Goal: Feedback & Contribution: Contribute content

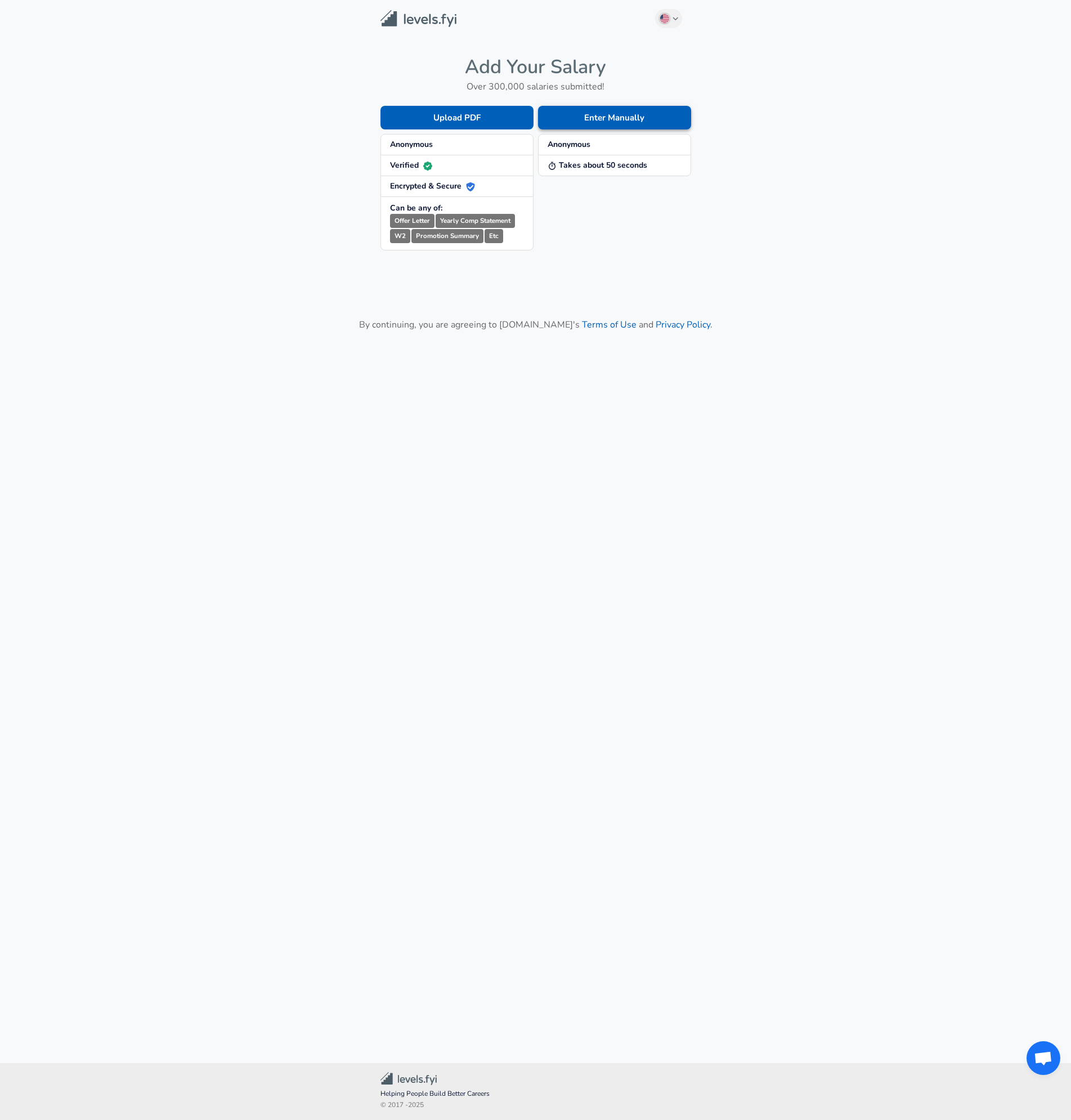
click at [613, 116] on button "Enter Manually" at bounding box center [615, 117] width 153 height 24
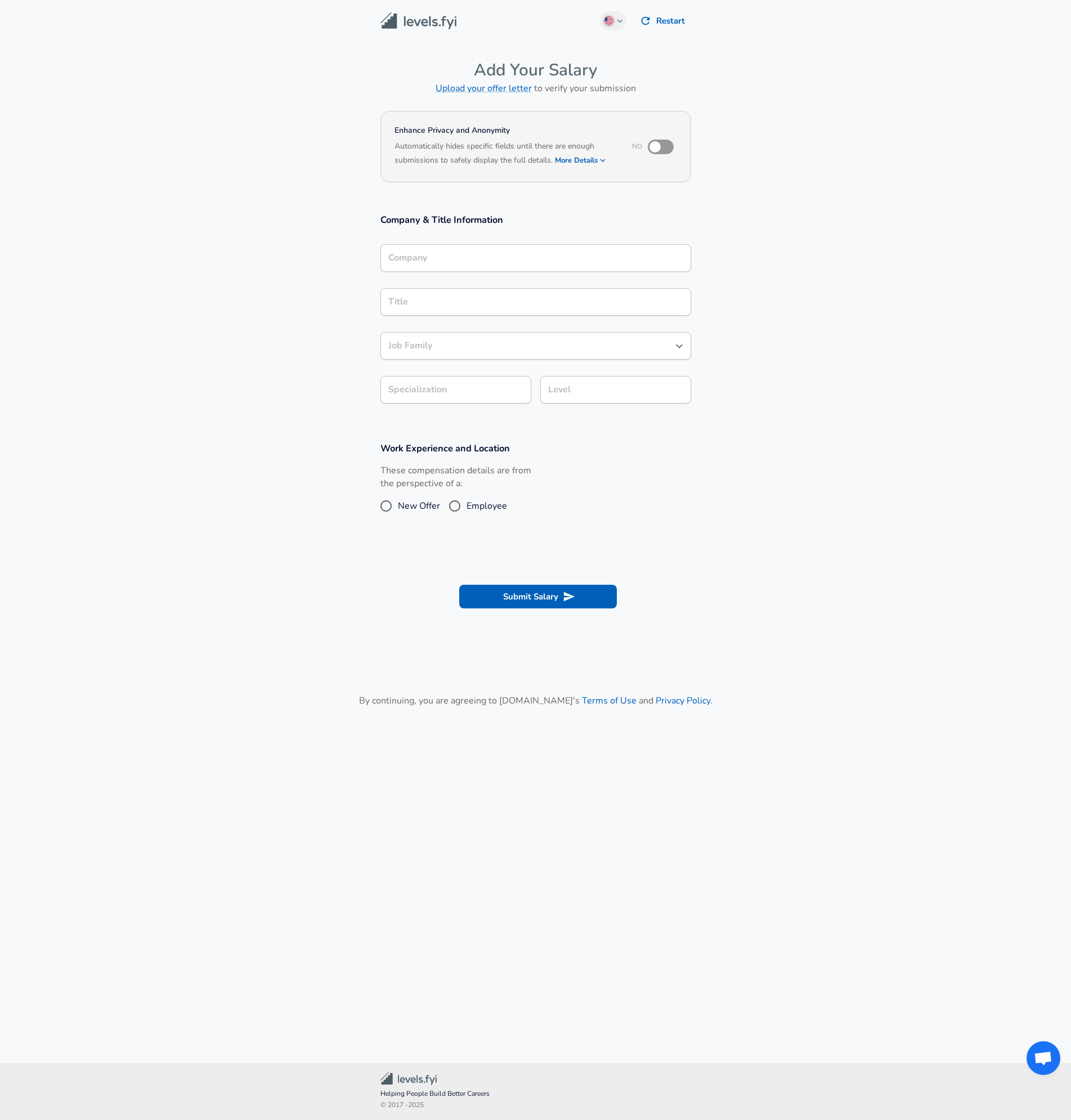
click at [495, 273] on div "Company Company" at bounding box center [536, 259] width 311 height 30
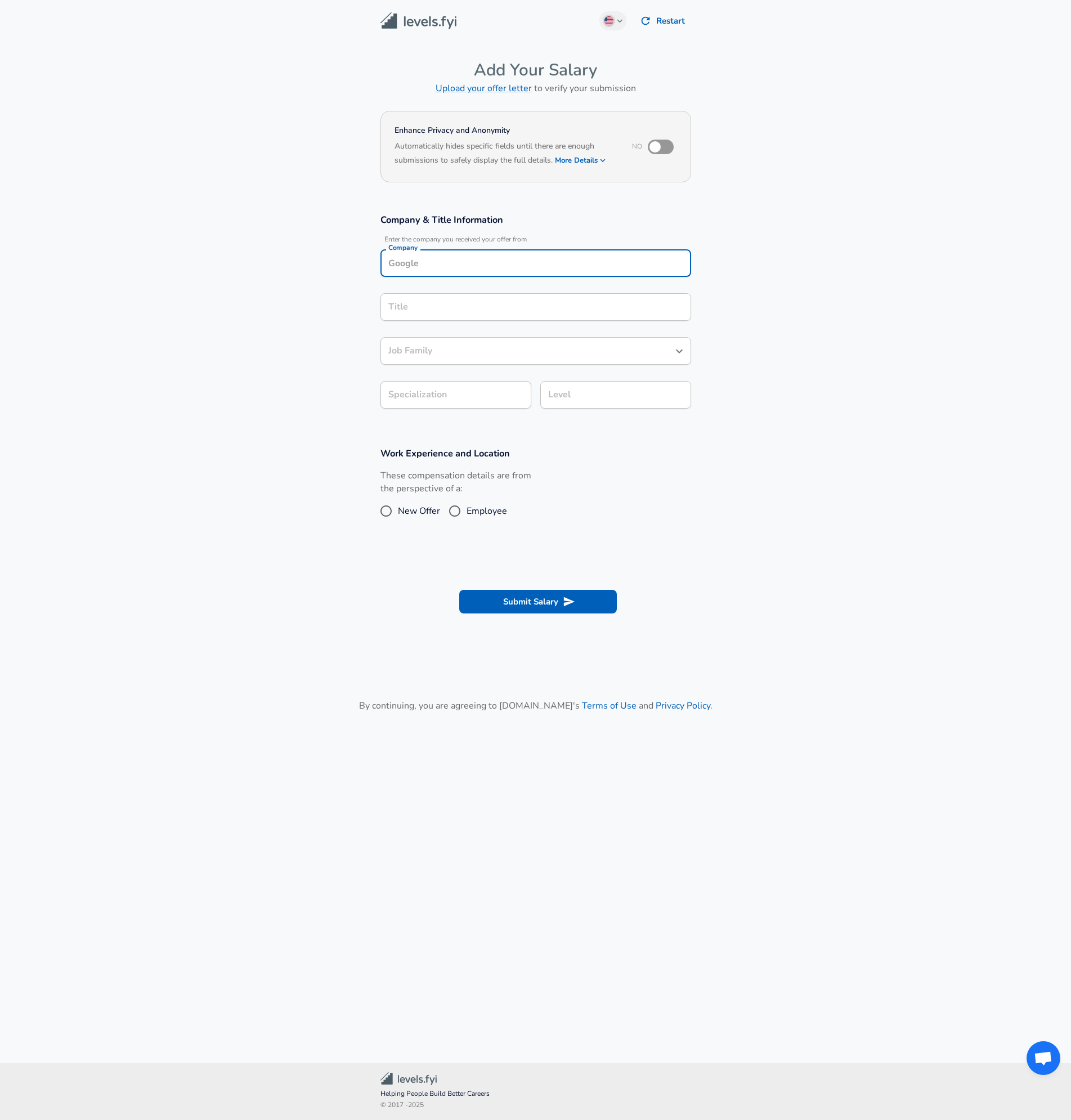
click at [499, 261] on input "Company" at bounding box center [536, 263] width 301 height 17
click at [582, 381] on div "Level" at bounding box center [616, 395] width 151 height 27
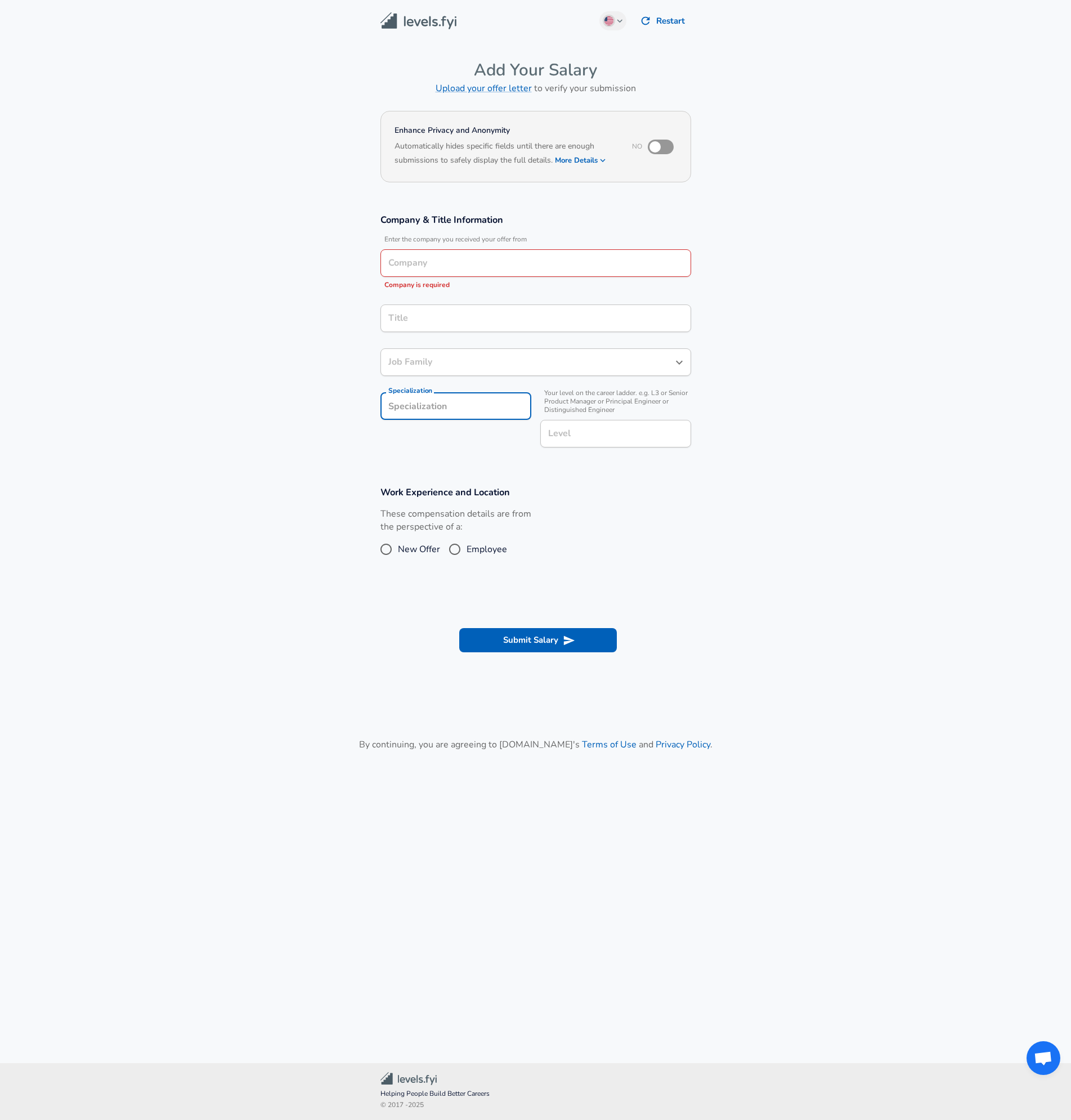
click at [459, 397] on input "Specialization" at bounding box center [455, 406] width 151 height 27
click at [593, 428] on input "Level" at bounding box center [616, 434] width 141 height 17
click at [714, 507] on section "Work Experience and Location These compensation details are from the perspectiv…" at bounding box center [536, 529] width 1071 height 113
click at [676, 150] on input "checkbox" at bounding box center [655, 147] width 64 height 22
checkbox input "true"
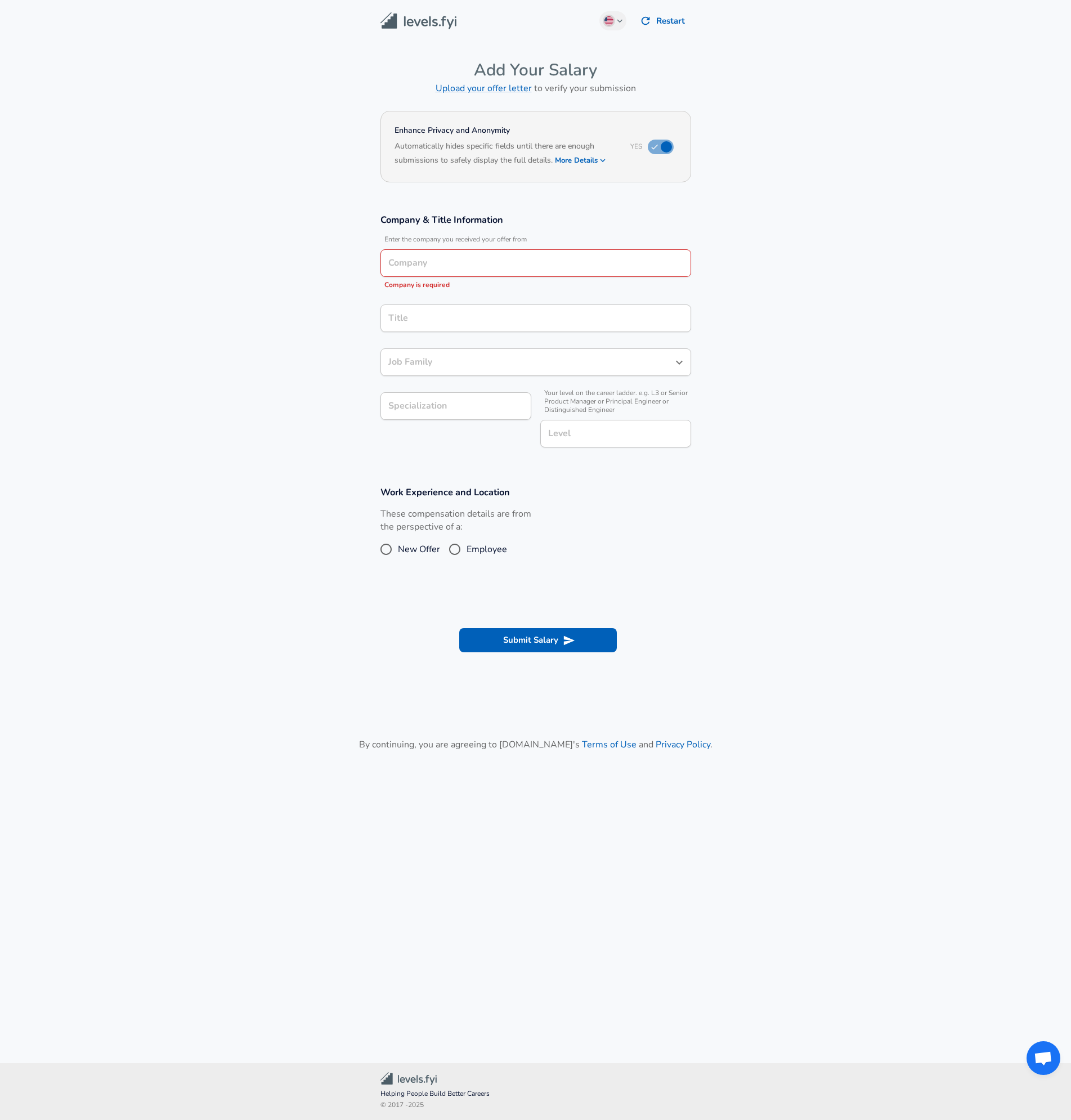
click at [340, 184] on section "Enhance Privacy and Anonymity Yes Automatically hides specific fields until the…" at bounding box center [536, 154] width 1071 height 93
click at [129, 359] on section "Company & Title Information Enter the company you received your offer from Comp…" at bounding box center [536, 336] width 1071 height 272
click at [444, 402] on input "Specialization" at bounding box center [455, 406] width 151 height 27
click at [455, 553] on input "Employee" at bounding box center [455, 549] width 24 height 18
radio input "true"
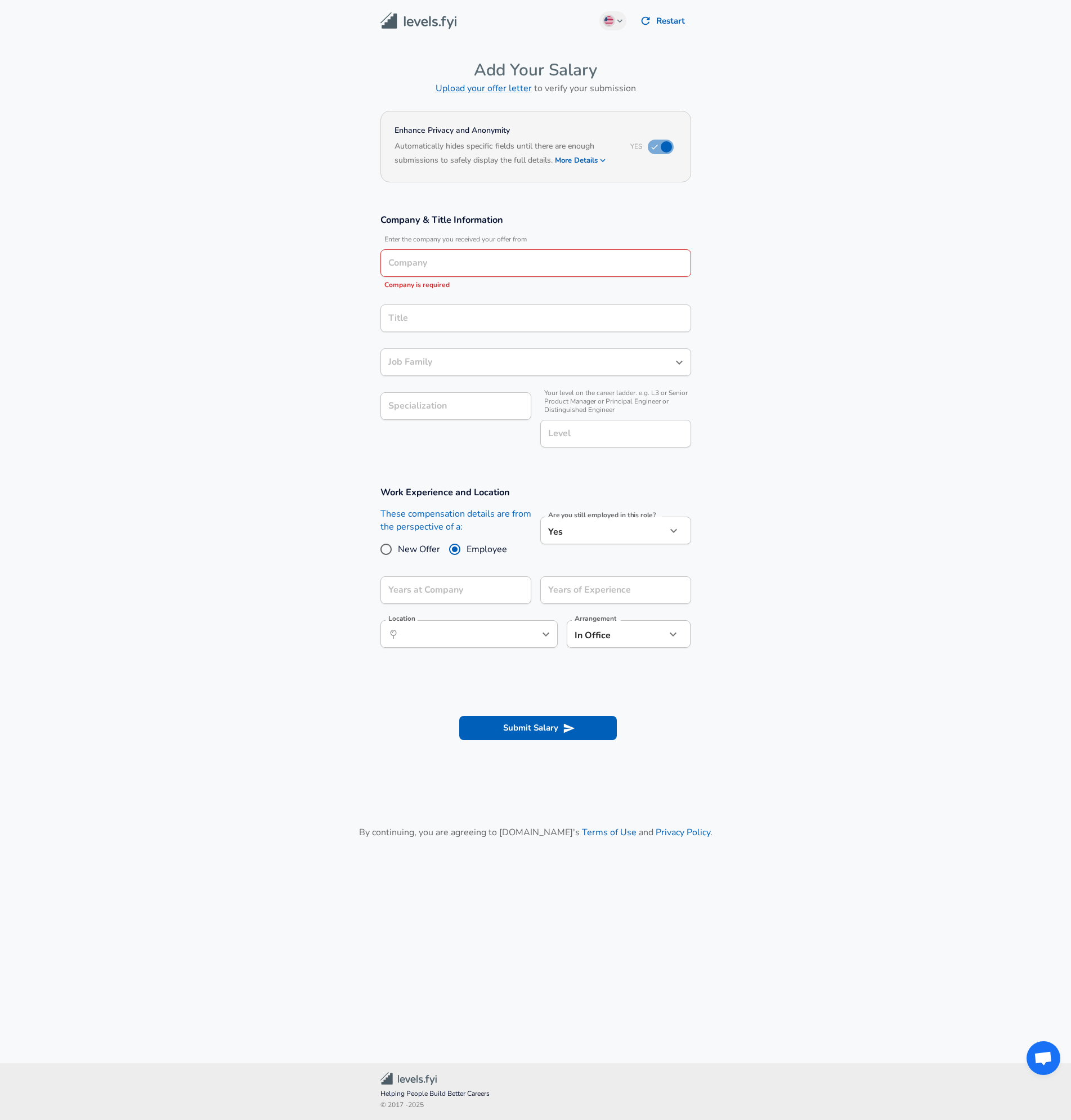
click at [645, 637] on body "English ([GEOGRAPHIC_DATA]) Change Restart Add Your Salary Upload your offer le…" at bounding box center [536, 560] width 1071 height 1120
click at [788, 617] on div at bounding box center [536, 560] width 1071 height 1120
click at [176, 47] on main "English ([GEOGRAPHIC_DATA]) Change Restart Add Your Salary Upload your offer le…" at bounding box center [536, 518] width 1071 height 1036
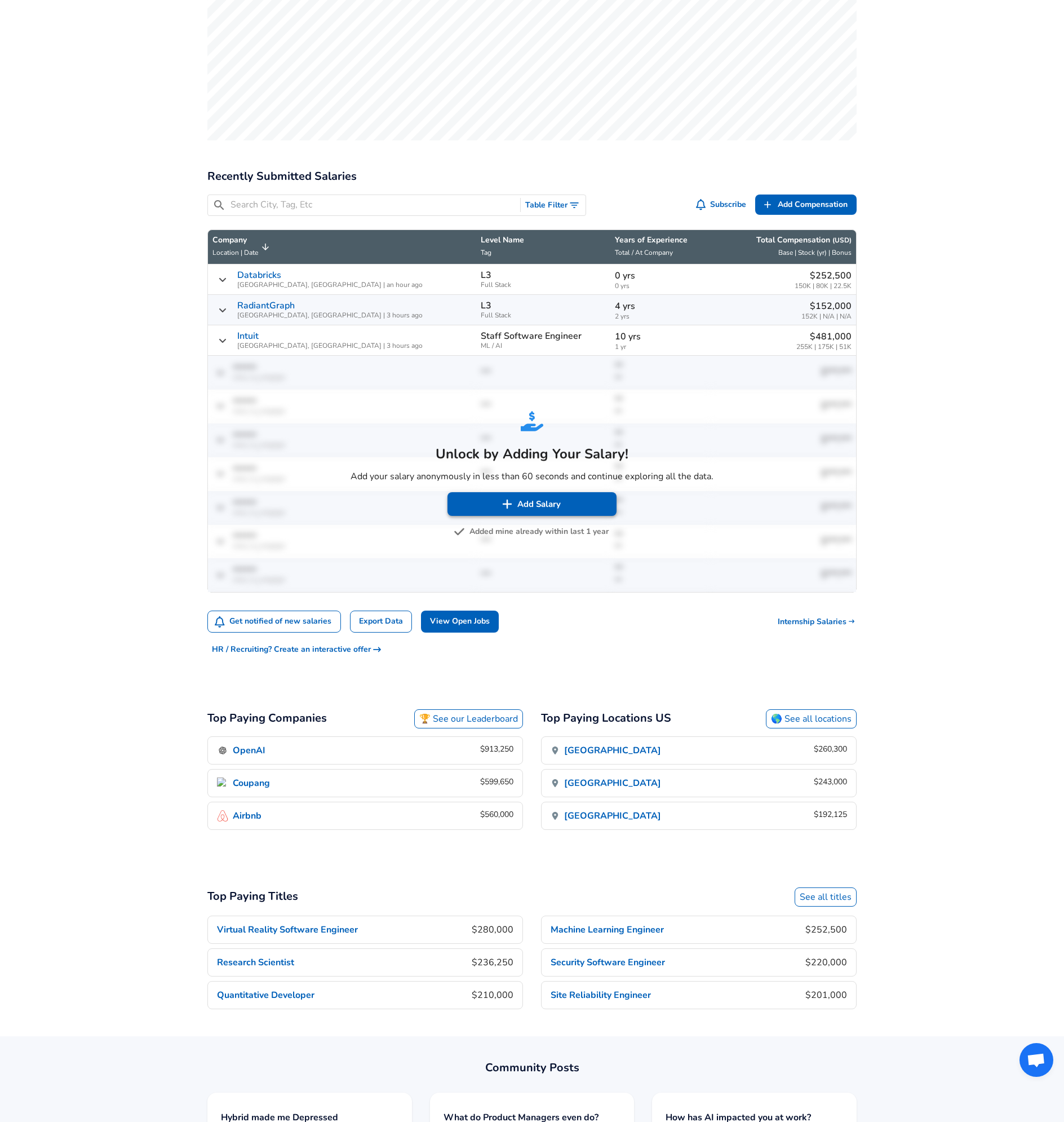
scroll to position [397, 0]
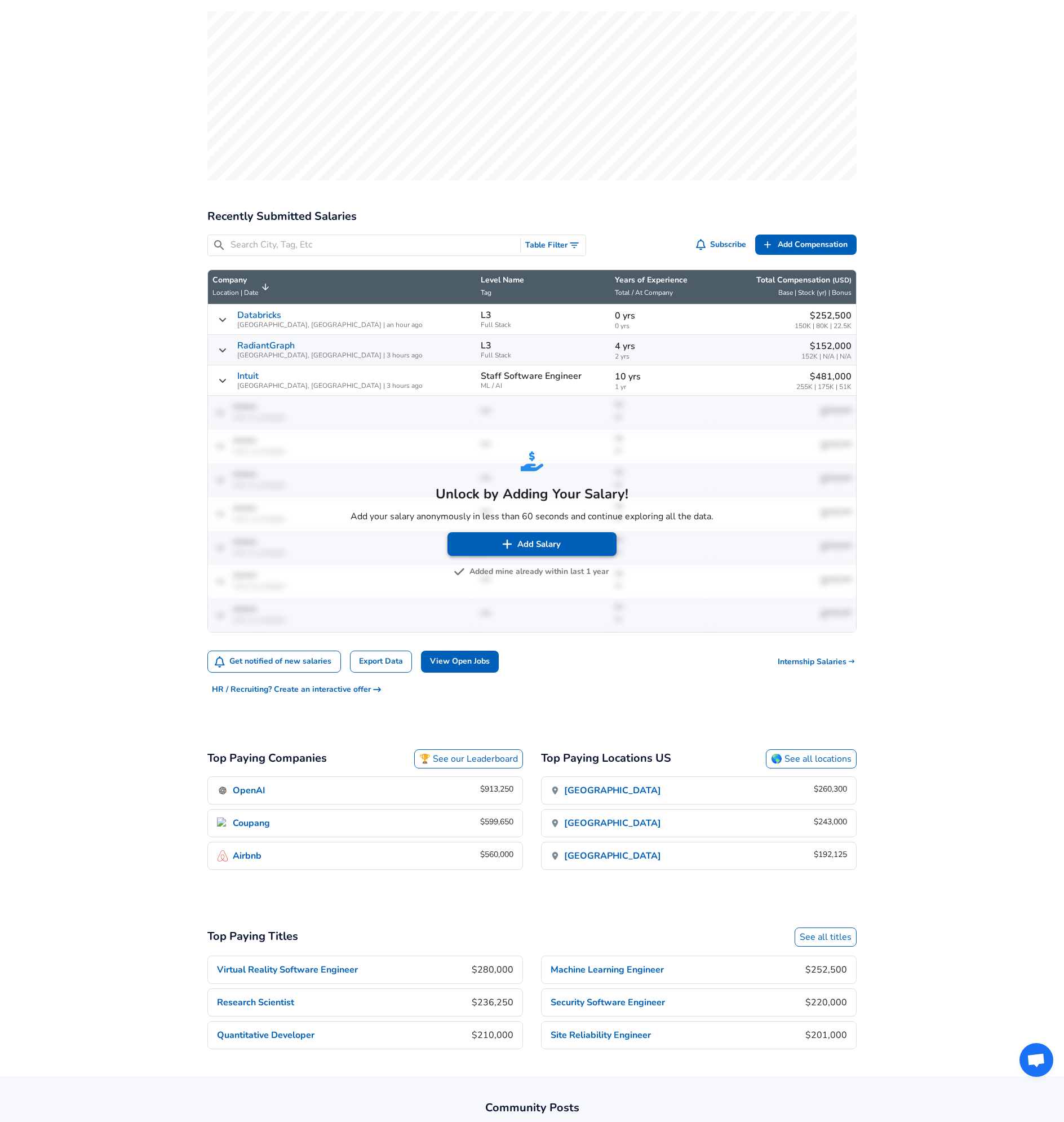
click at [528, 532] on button "Add Salary" at bounding box center [532, 544] width 169 height 24
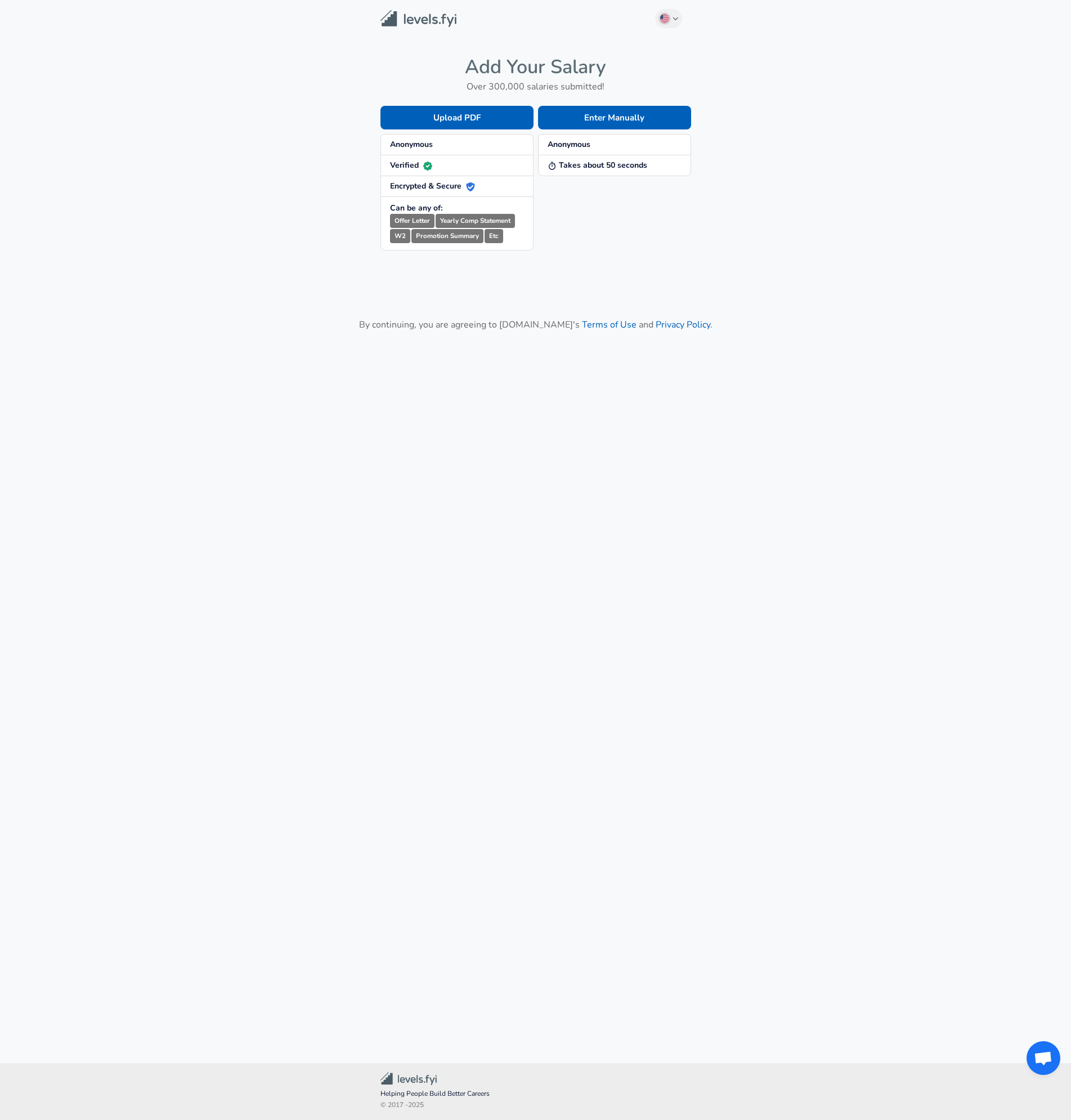
click at [449, 221] on small "Yearly Comp Statement" at bounding box center [476, 220] width 79 height 14
click at [502, 222] on small "Yearly Comp Statement" at bounding box center [476, 220] width 79 height 14
click at [496, 222] on small "Yearly Comp Statement" at bounding box center [476, 220] width 79 height 14
drag, startPoint x: 442, startPoint y: 220, endPoint x: 514, endPoint y: 217, distance: 72.1
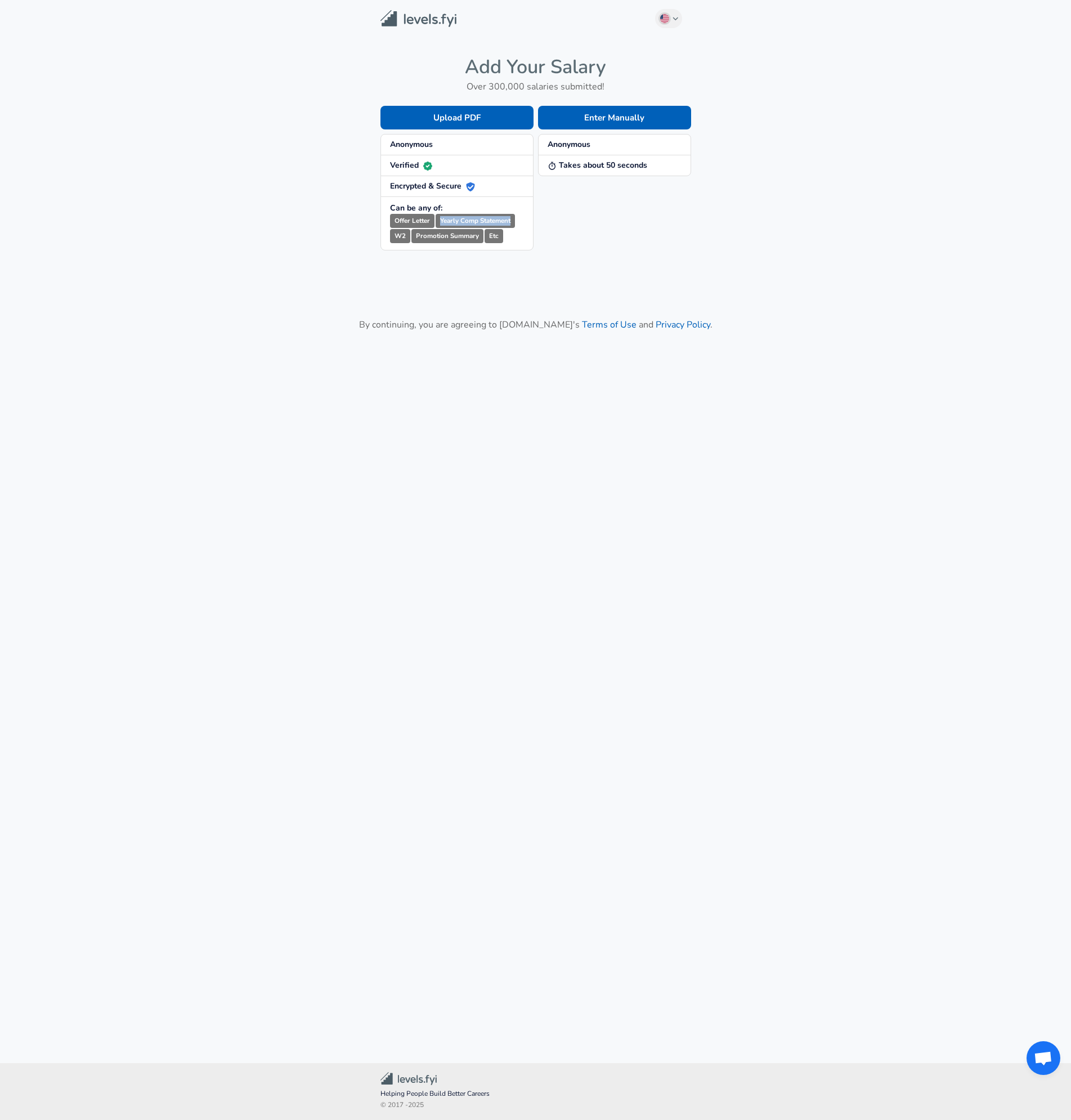
click at [514, 217] on small "Yearly Comp Statement" at bounding box center [476, 220] width 79 height 14
copy small "Yearly Comp Statement"
click at [455, 113] on button "Upload PDF" at bounding box center [457, 117] width 153 height 24
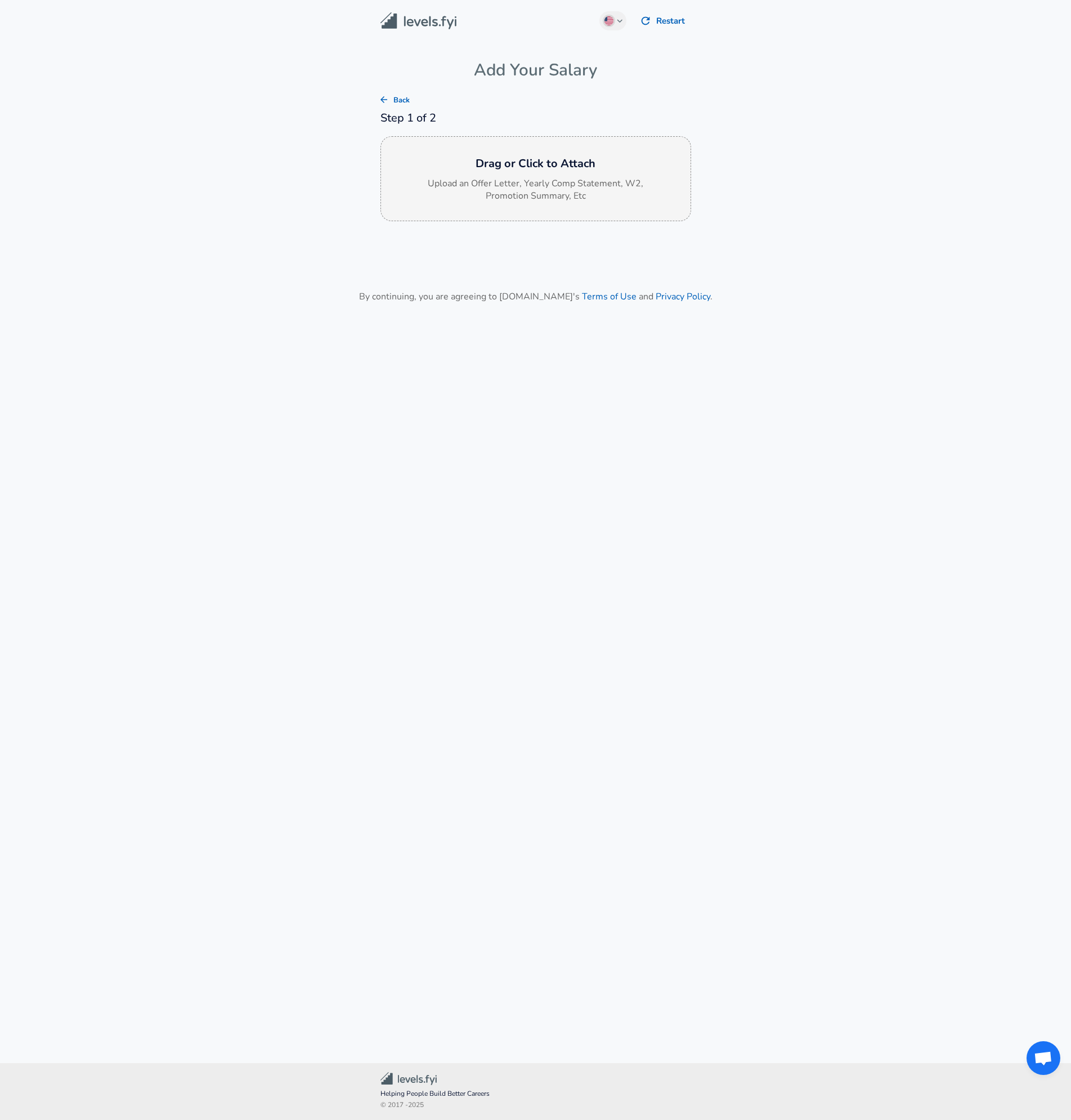
click at [456, 190] on p "Upload an Offer Letter, Yearly Comp Statement, W2, Promotion Summary, Etc" at bounding box center [536, 190] width 225 height 26
click at [303, 236] on main "English ([GEOGRAPHIC_DATA]) Change Restart Add Your Salary Back Step 1 of 2 Dra…" at bounding box center [536, 518] width 1071 height 1036
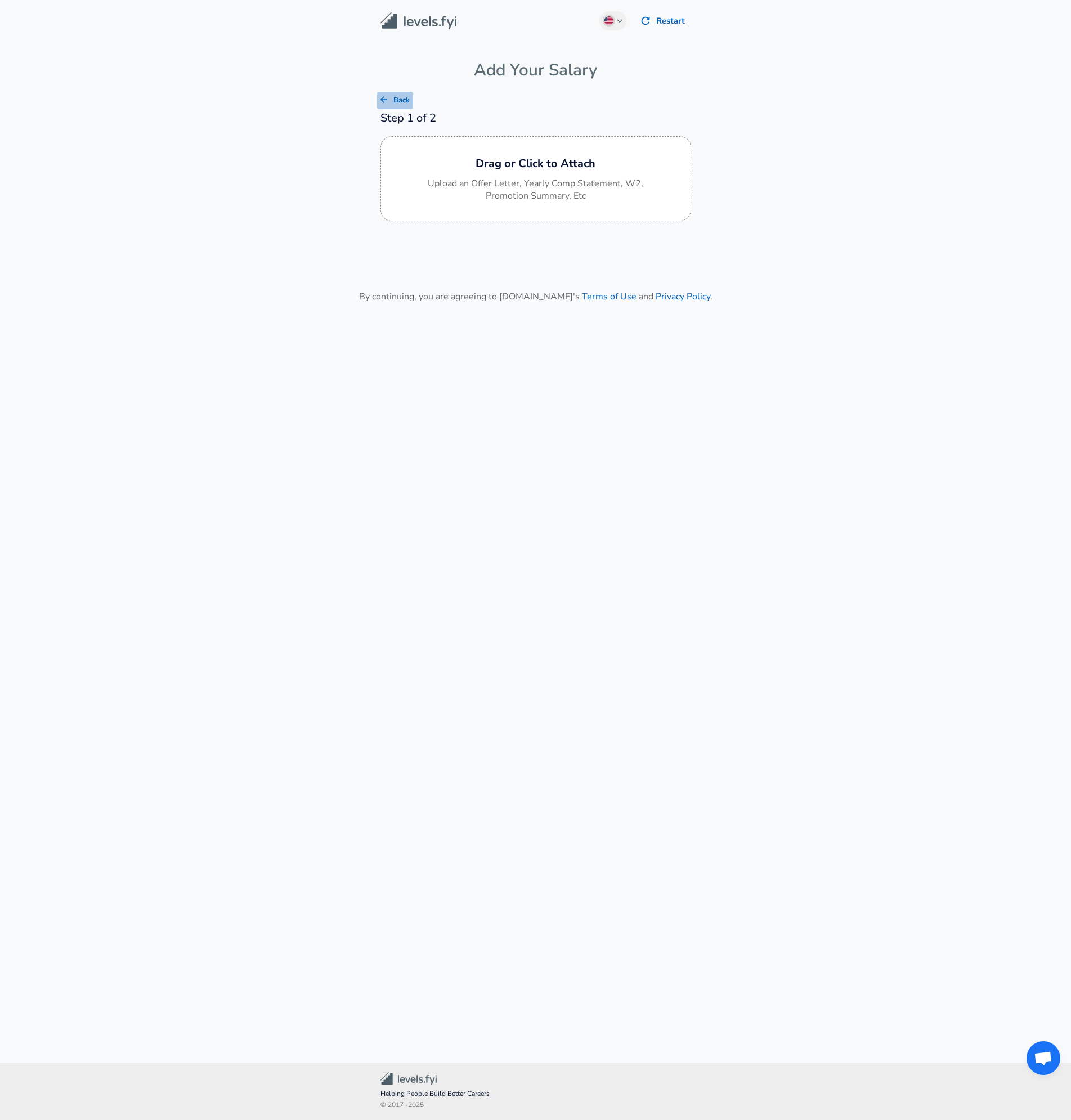
click at [393, 101] on button "Back" at bounding box center [395, 100] width 36 height 17
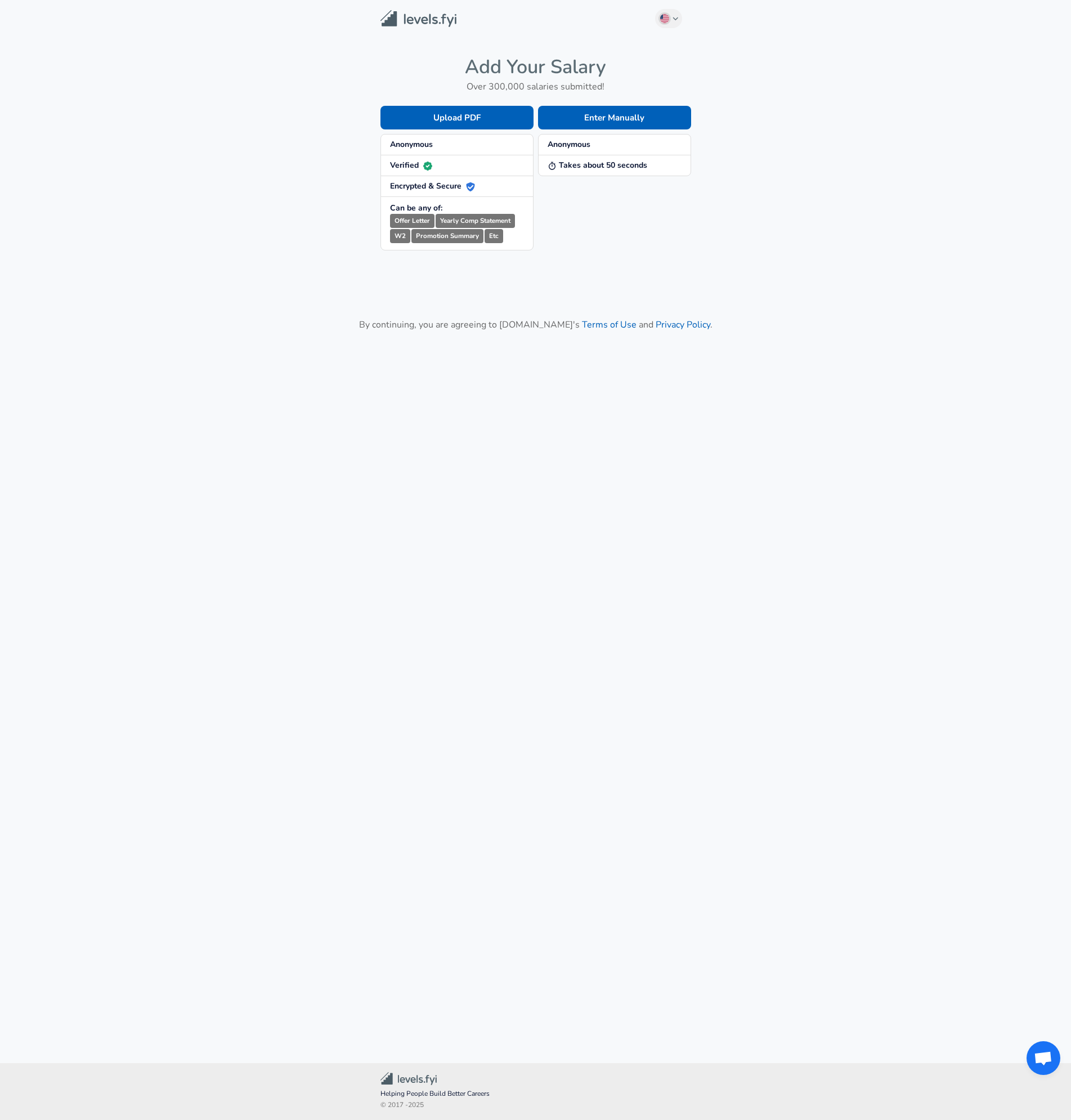
click at [327, 447] on main "English ([GEOGRAPHIC_DATA]) Change Add Your Salary Over 300,000 salaries submit…" at bounding box center [536, 518] width 1071 height 1036
click at [292, 429] on main "English ([GEOGRAPHIC_DATA]) Change Add Your Salary Over 300,000 salaries submit…" at bounding box center [536, 518] width 1071 height 1036
click at [205, 630] on main "English ([GEOGRAPHIC_DATA]) Change Add Your Salary Over 300,000 salaries submit…" at bounding box center [536, 518] width 1071 height 1036
click at [612, 118] on button "Enter Manually" at bounding box center [615, 117] width 153 height 24
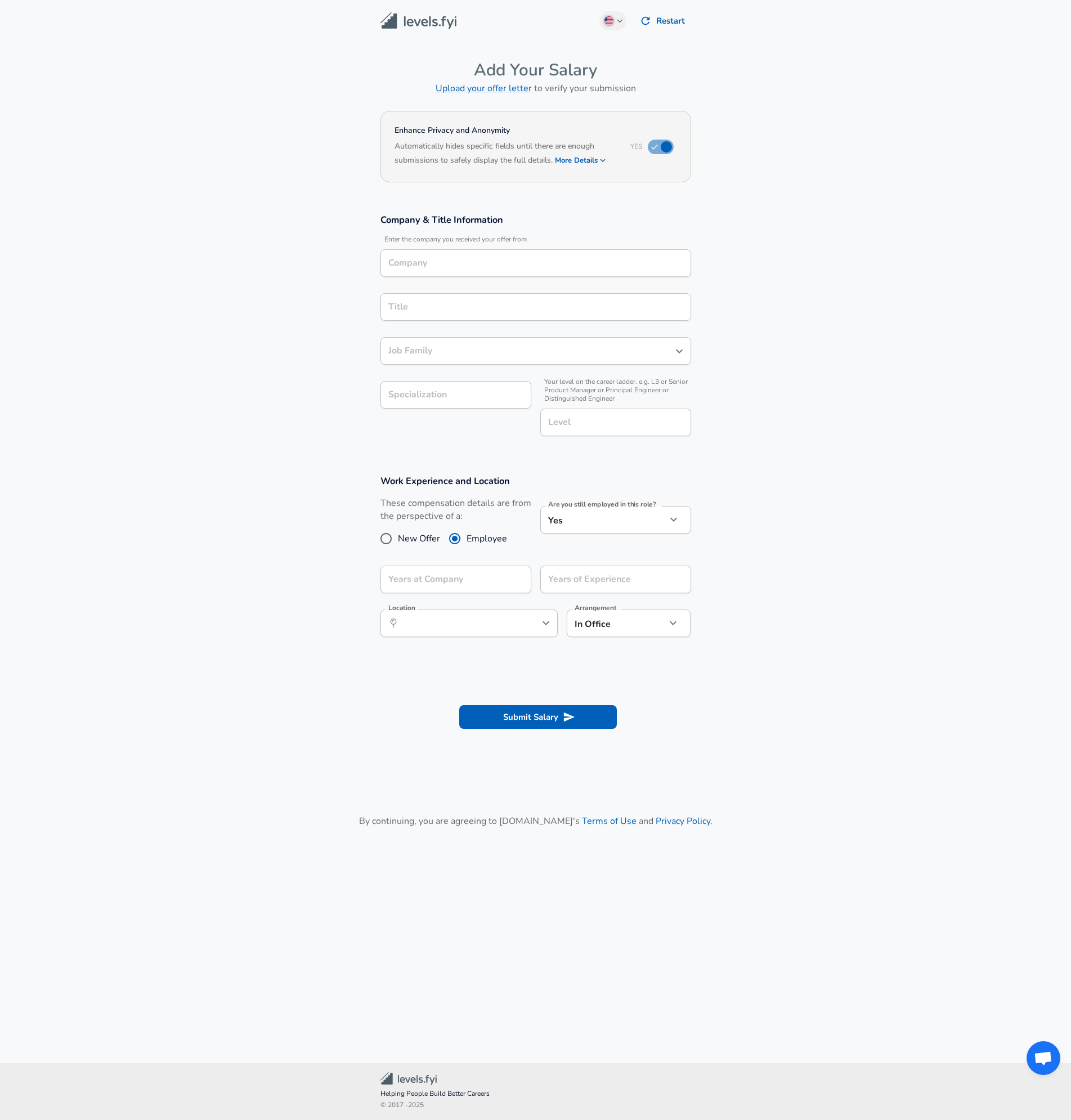
click at [515, 257] on input "Company" at bounding box center [536, 263] width 301 height 17
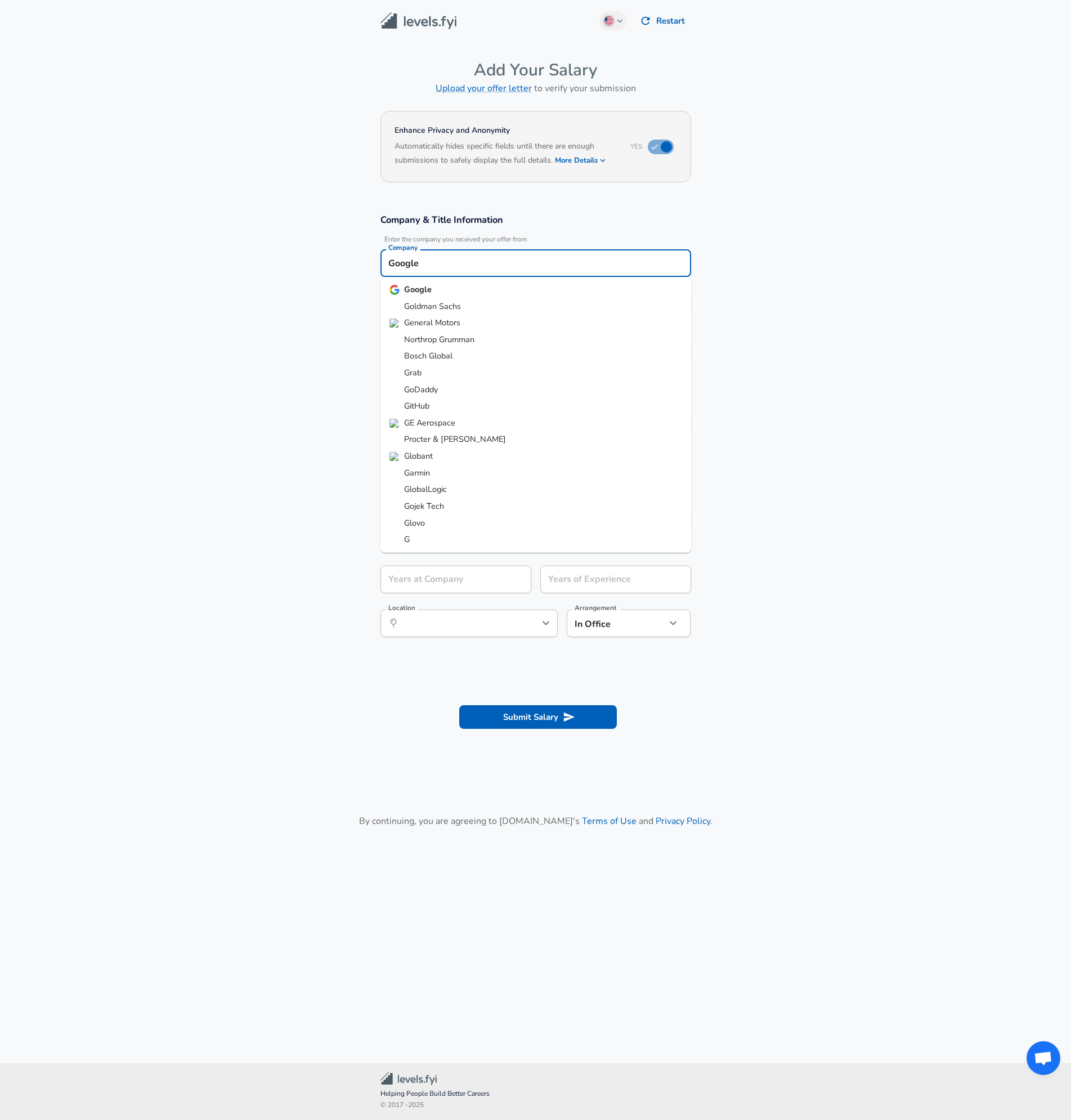
type input "Google"
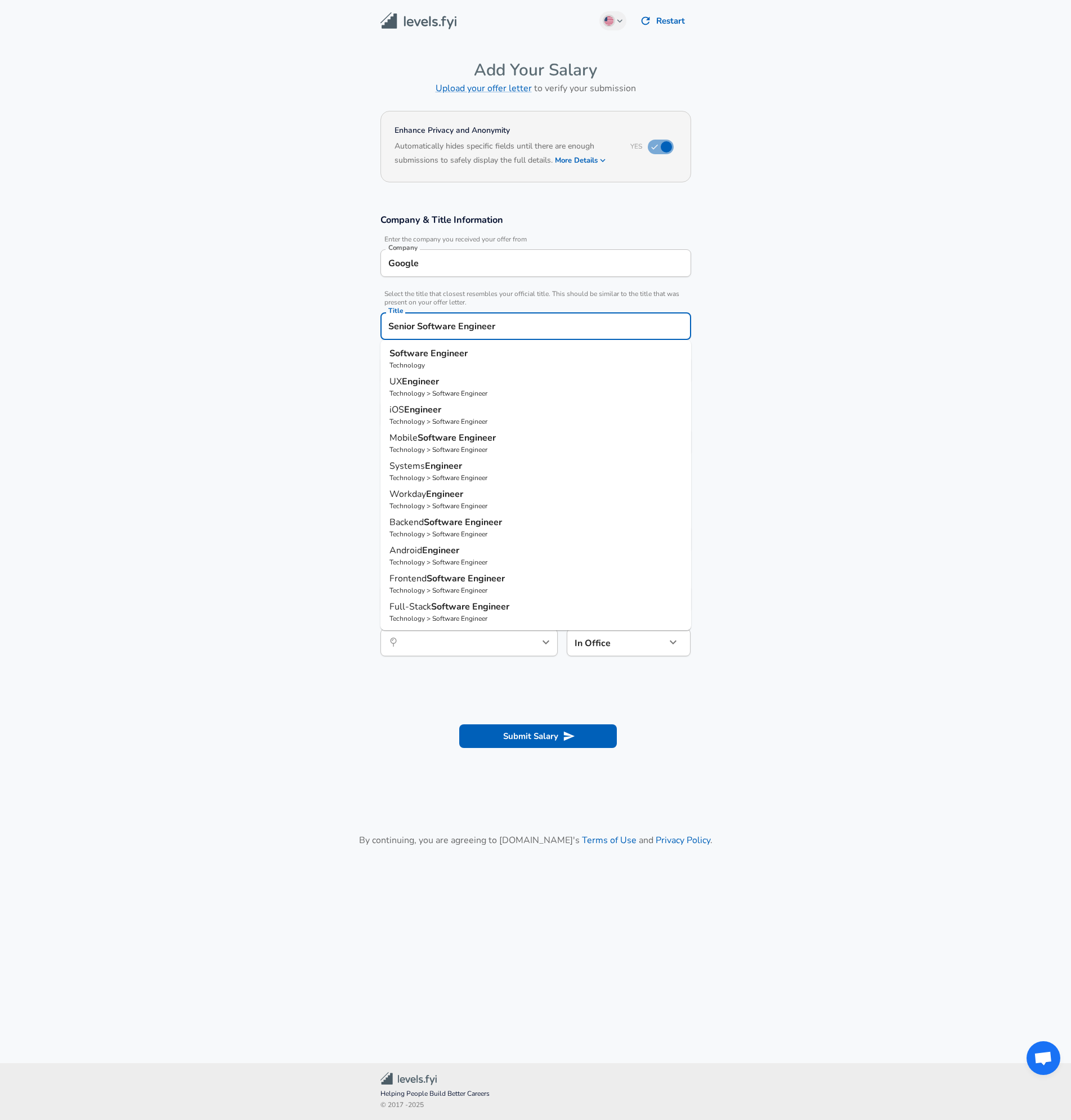
type input "Senior Software Engineer"
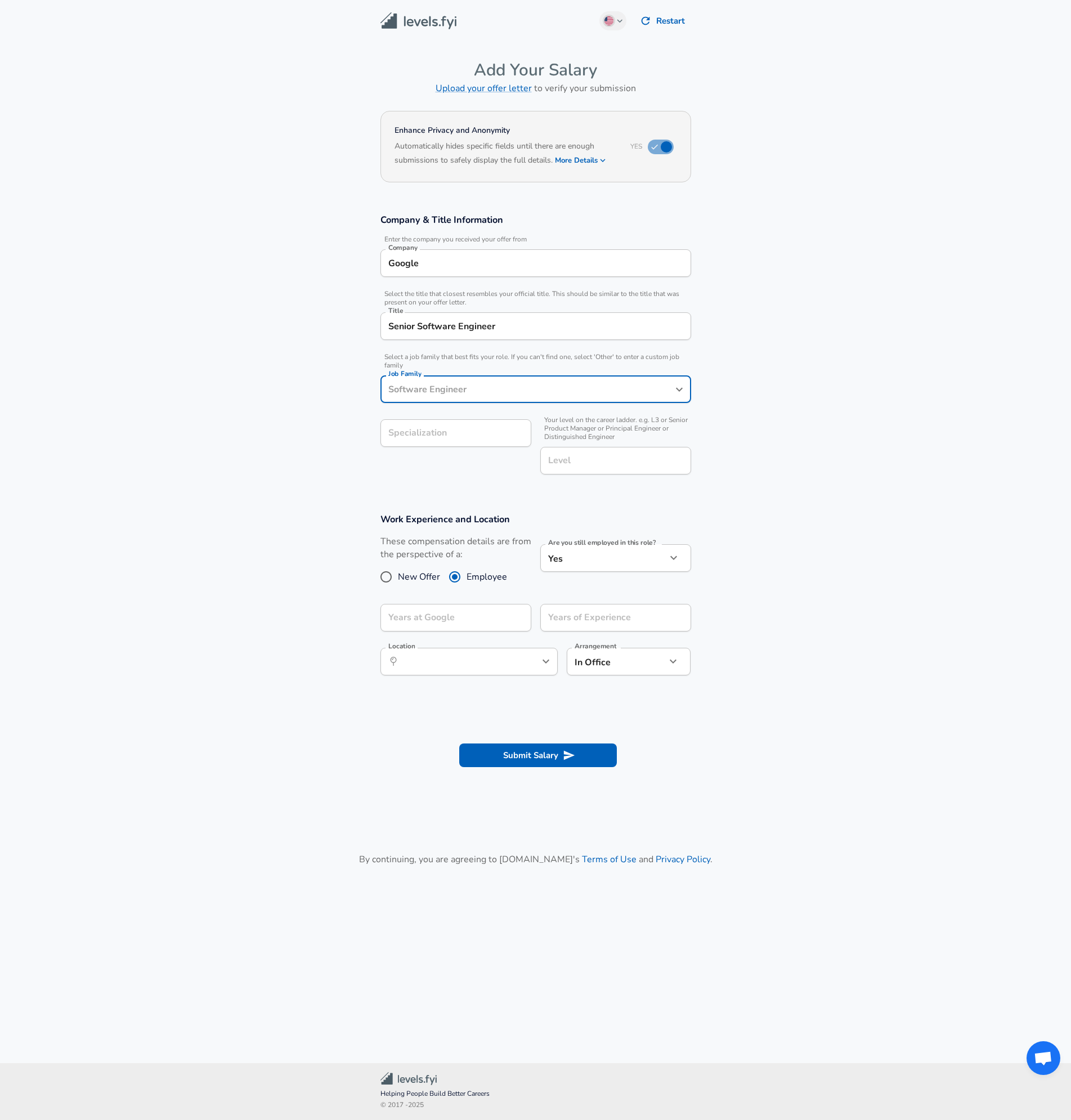
click at [648, 378] on div "Job Family" at bounding box center [536, 389] width 311 height 27
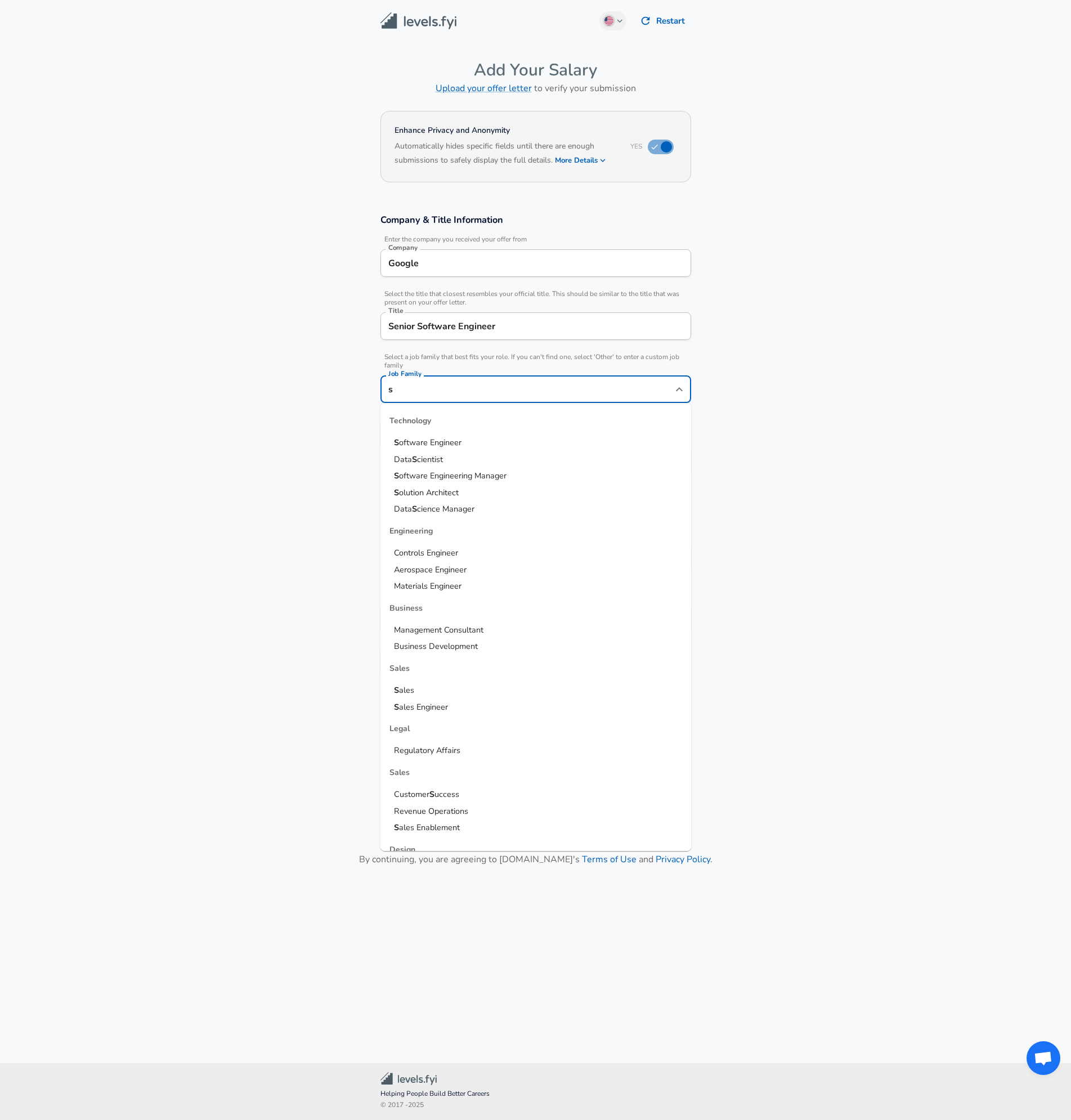
click at [439, 444] on span "oftware Engineer" at bounding box center [430, 442] width 62 height 12
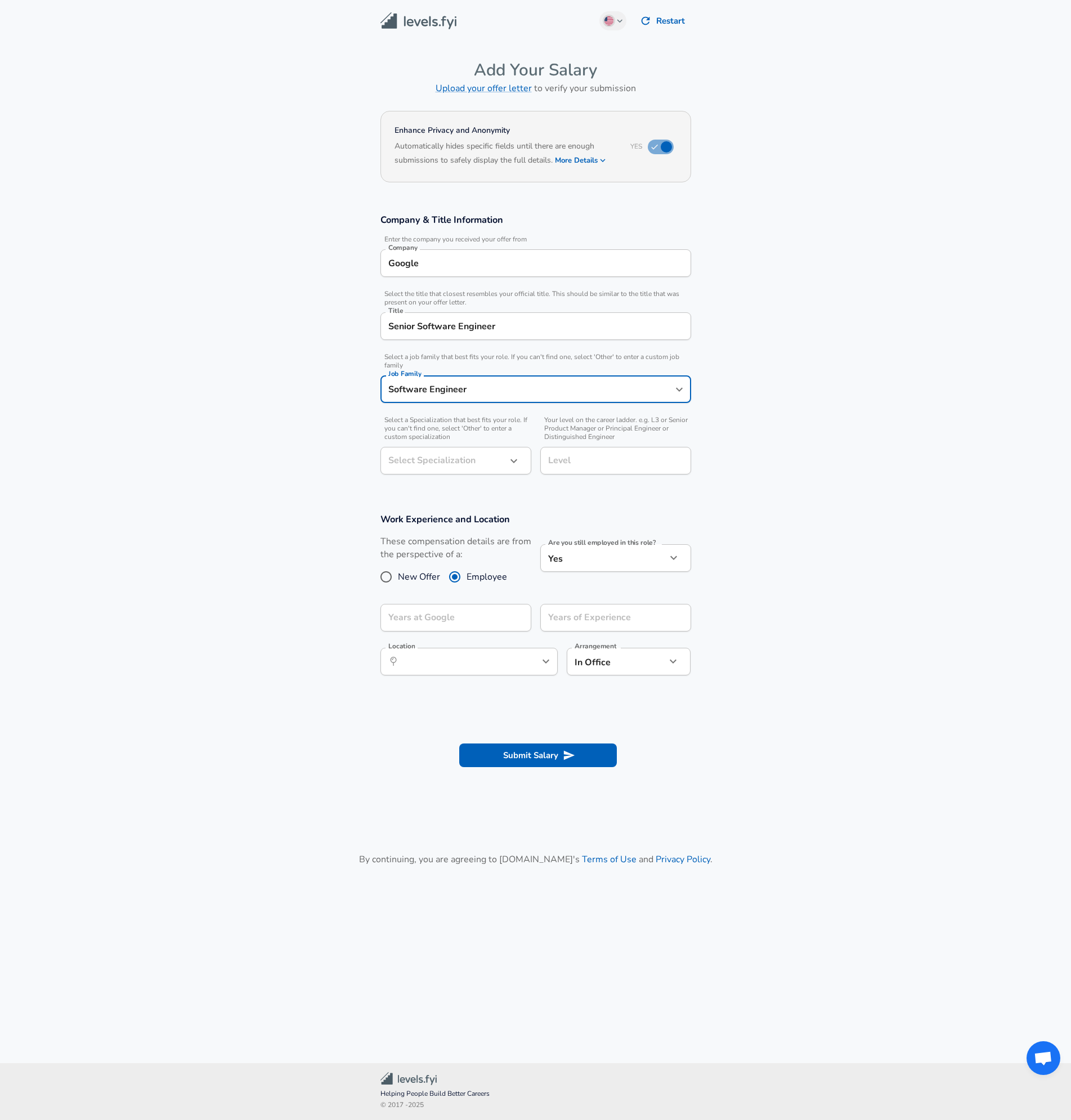
type input "Software Engineer"
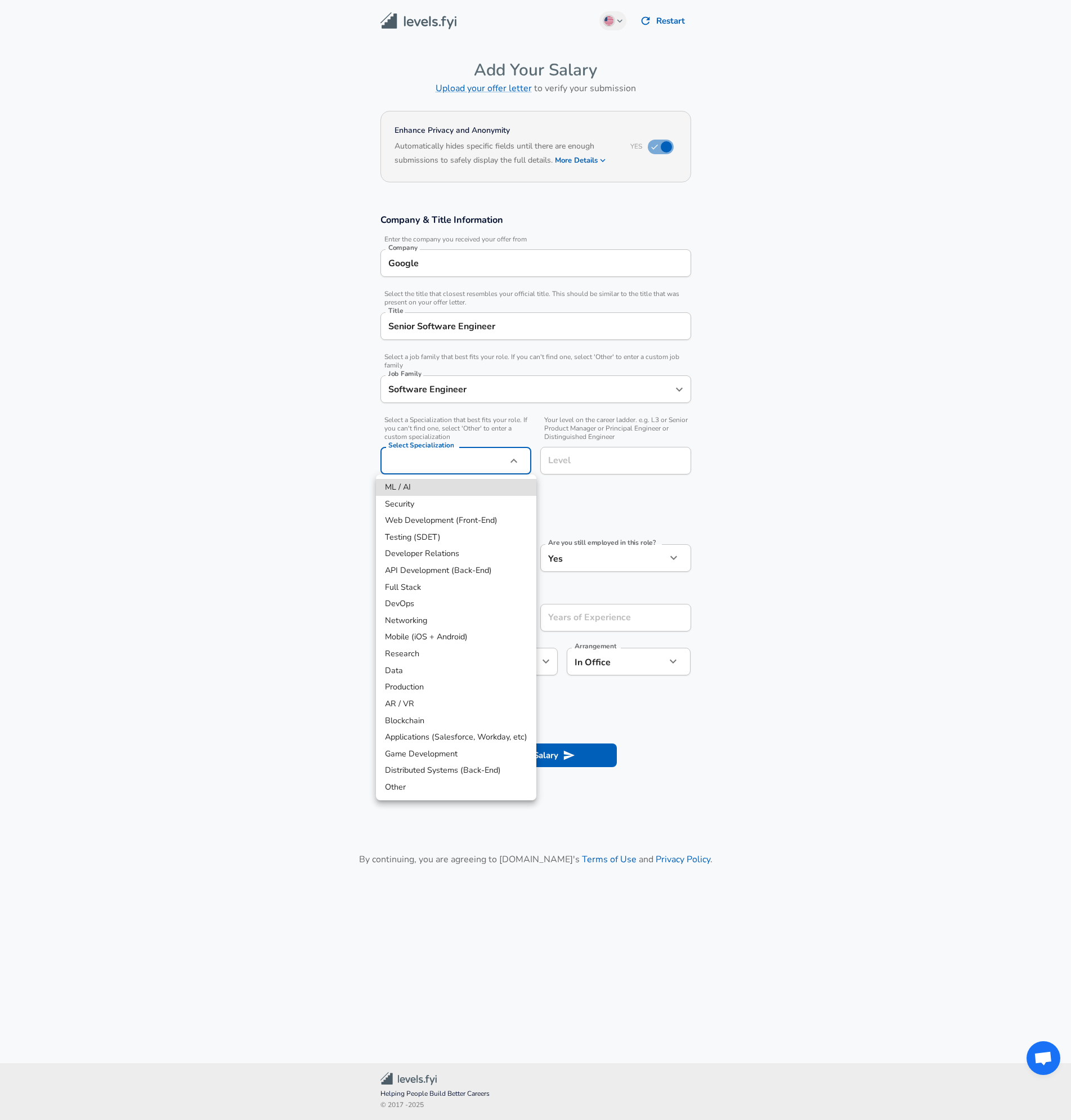
click at [472, 456] on body "English ([GEOGRAPHIC_DATA]) Change Restart Add Your Salary Upload your offer le…" at bounding box center [536, 560] width 1071 height 1120
click at [442, 592] on li "Full Stack" at bounding box center [456, 587] width 160 height 17
type input "Full Stack"
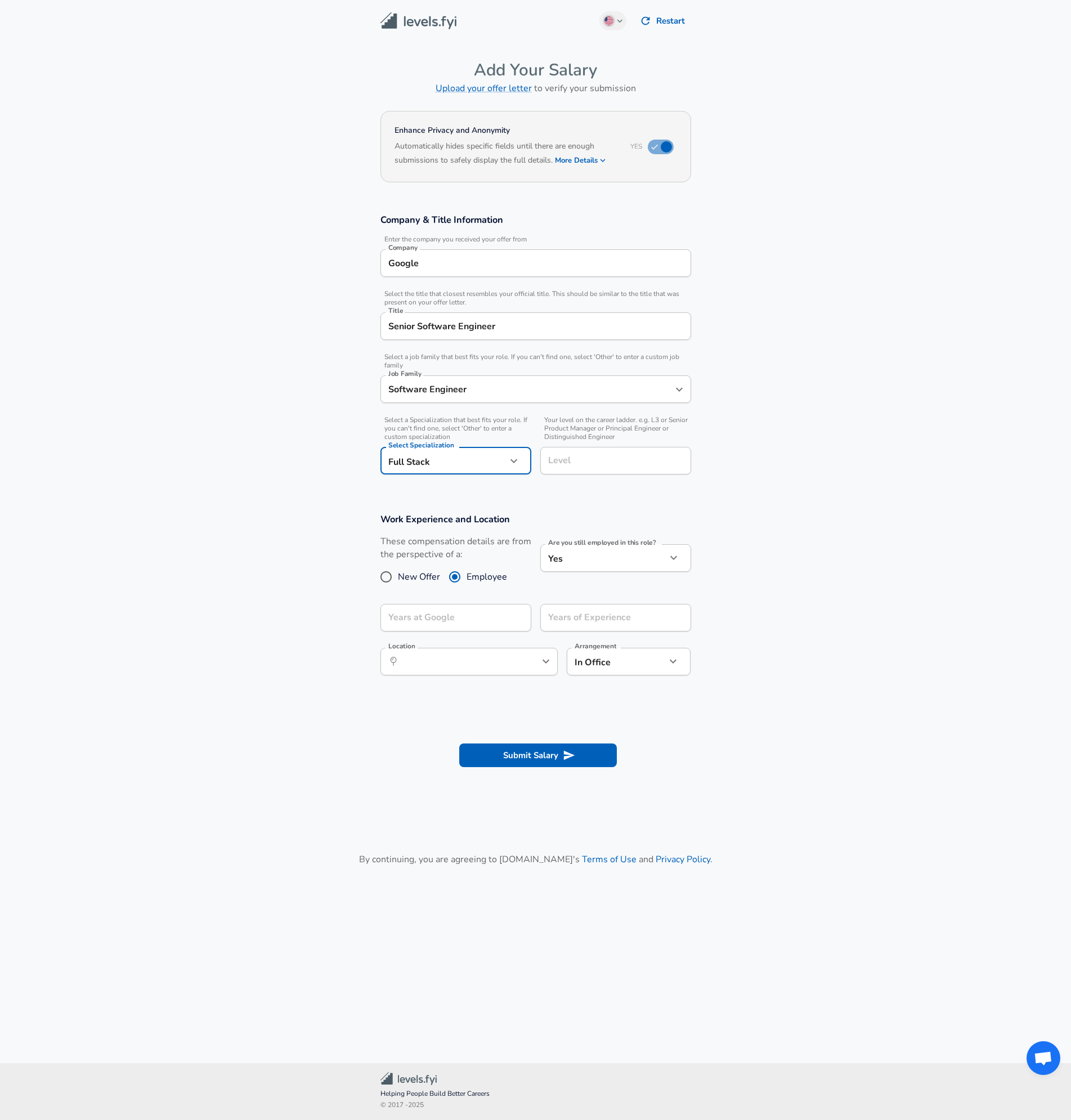
click at [617, 468] on input "Level" at bounding box center [616, 460] width 141 height 17
click at [603, 522] on span "L5 / Senior SWE" at bounding box center [579, 520] width 60 height 12
type input "L5 / Senior SWE"
click at [518, 616] on icon "help" at bounding box center [515, 617] width 9 height 9
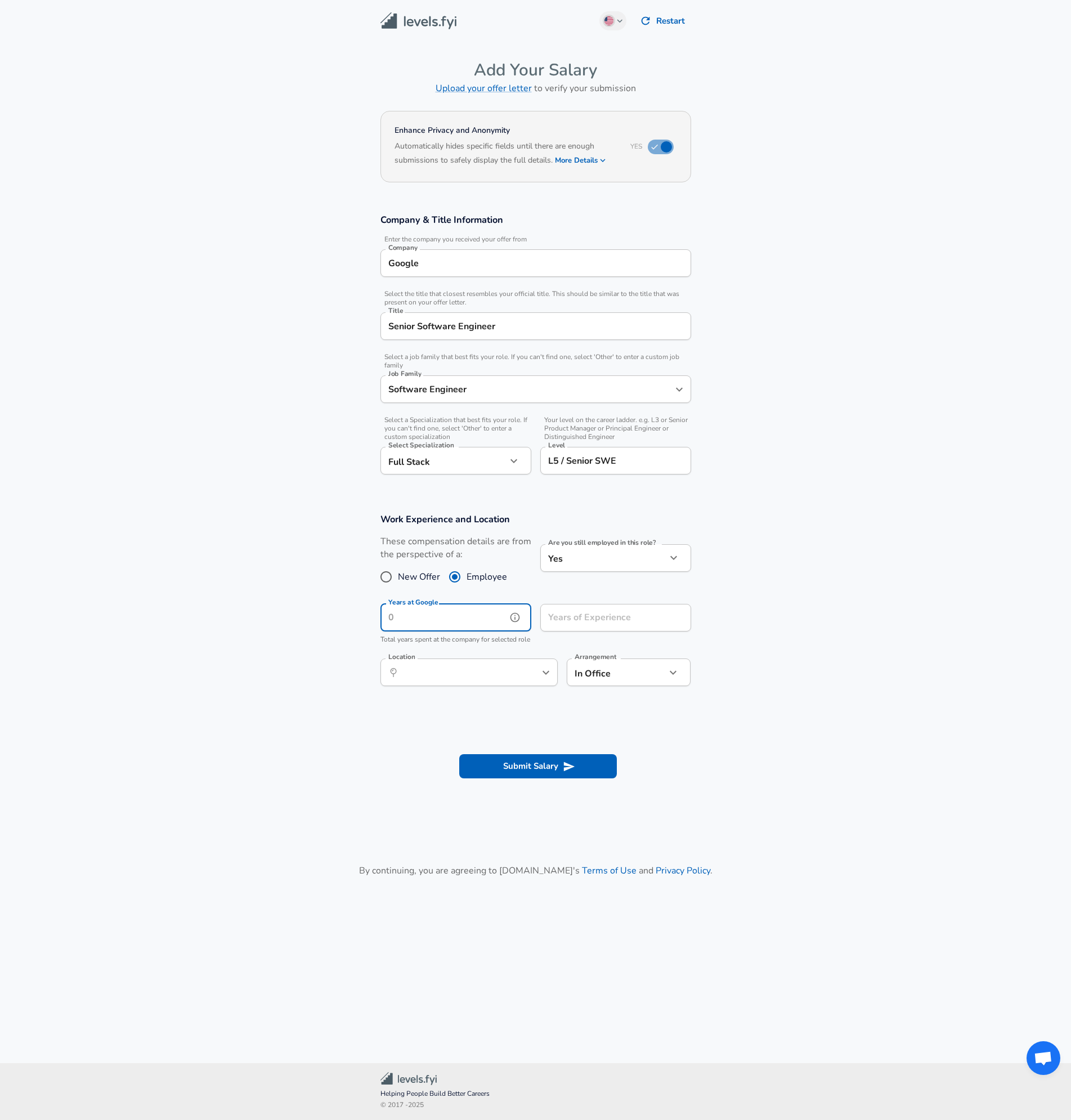
click at [489, 619] on input "Years at Google" at bounding box center [443, 618] width 126 height 27
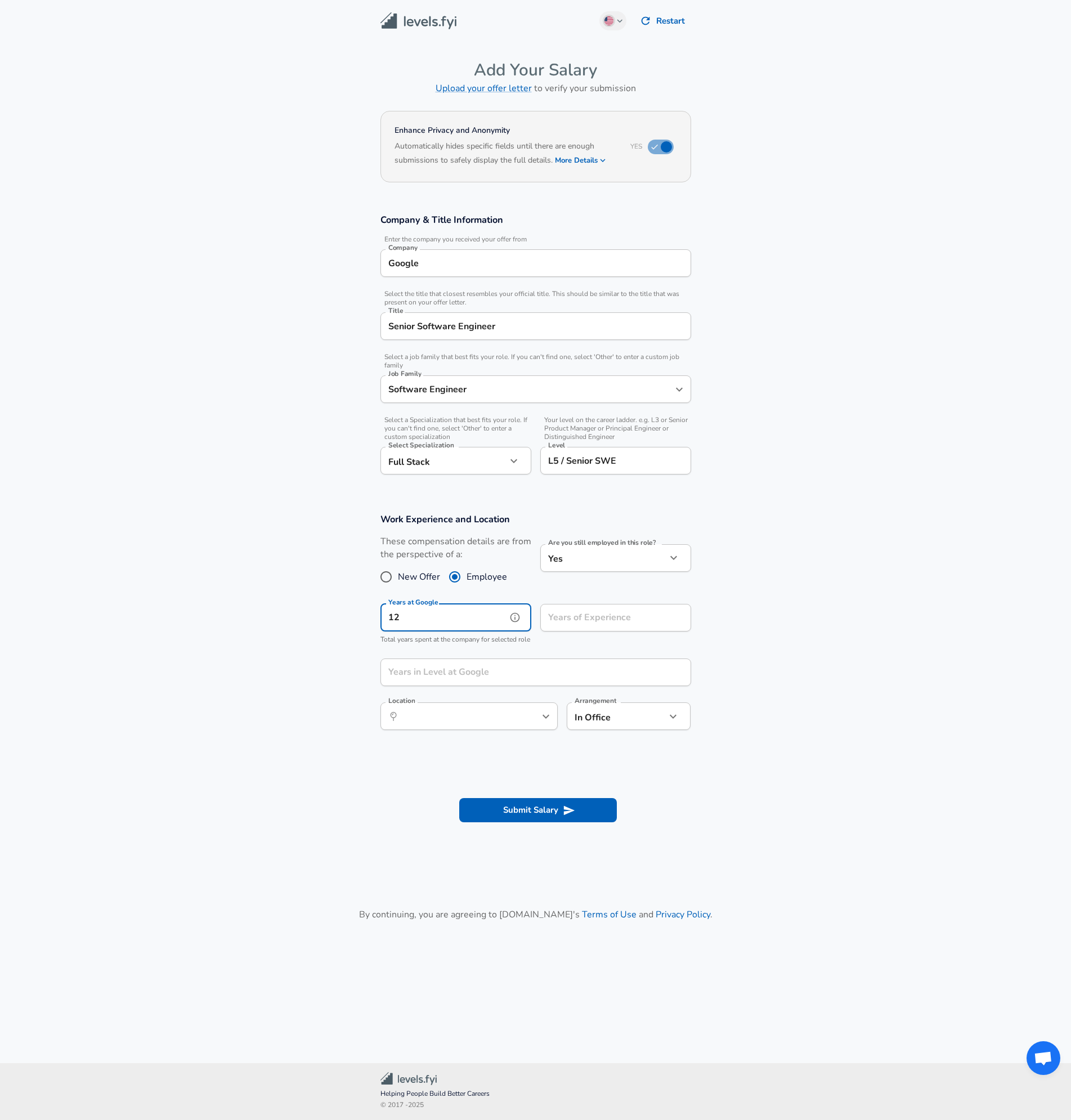
type input "12"
click at [329, 642] on section "Work Experience and Location These compensation details are from the perspectiv…" at bounding box center [536, 628] width 1071 height 256
click at [566, 613] on div "Years of Experience Years of Experience" at bounding box center [616, 619] width 151 height 30
click at [674, 616] on icon "help" at bounding box center [674, 617] width 9 height 9
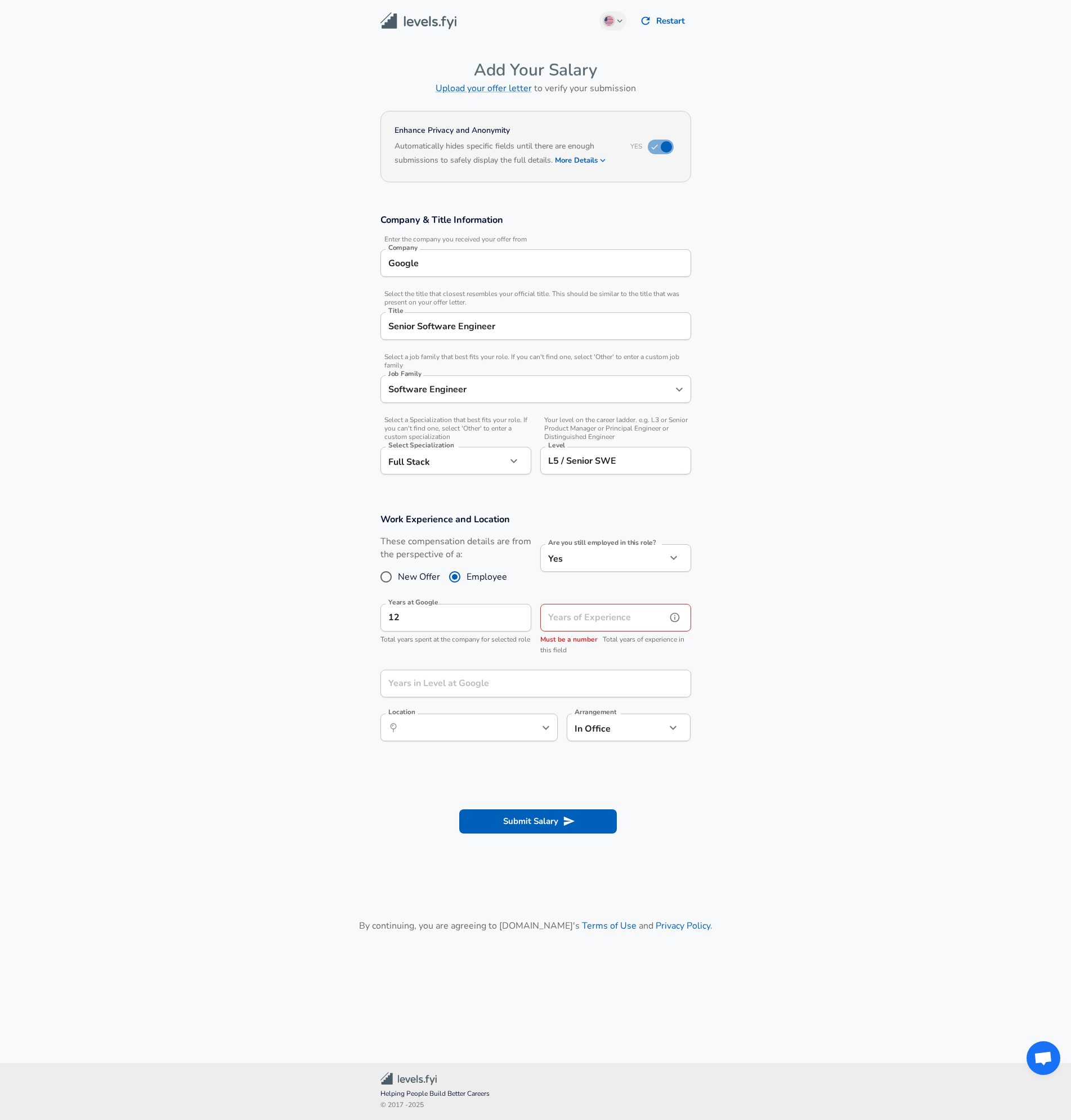
click at [625, 609] on input "Years of Experience" at bounding box center [603, 618] width 126 height 27
click at [596, 616] on input "Years of Experience" at bounding box center [603, 618] width 126 height 27
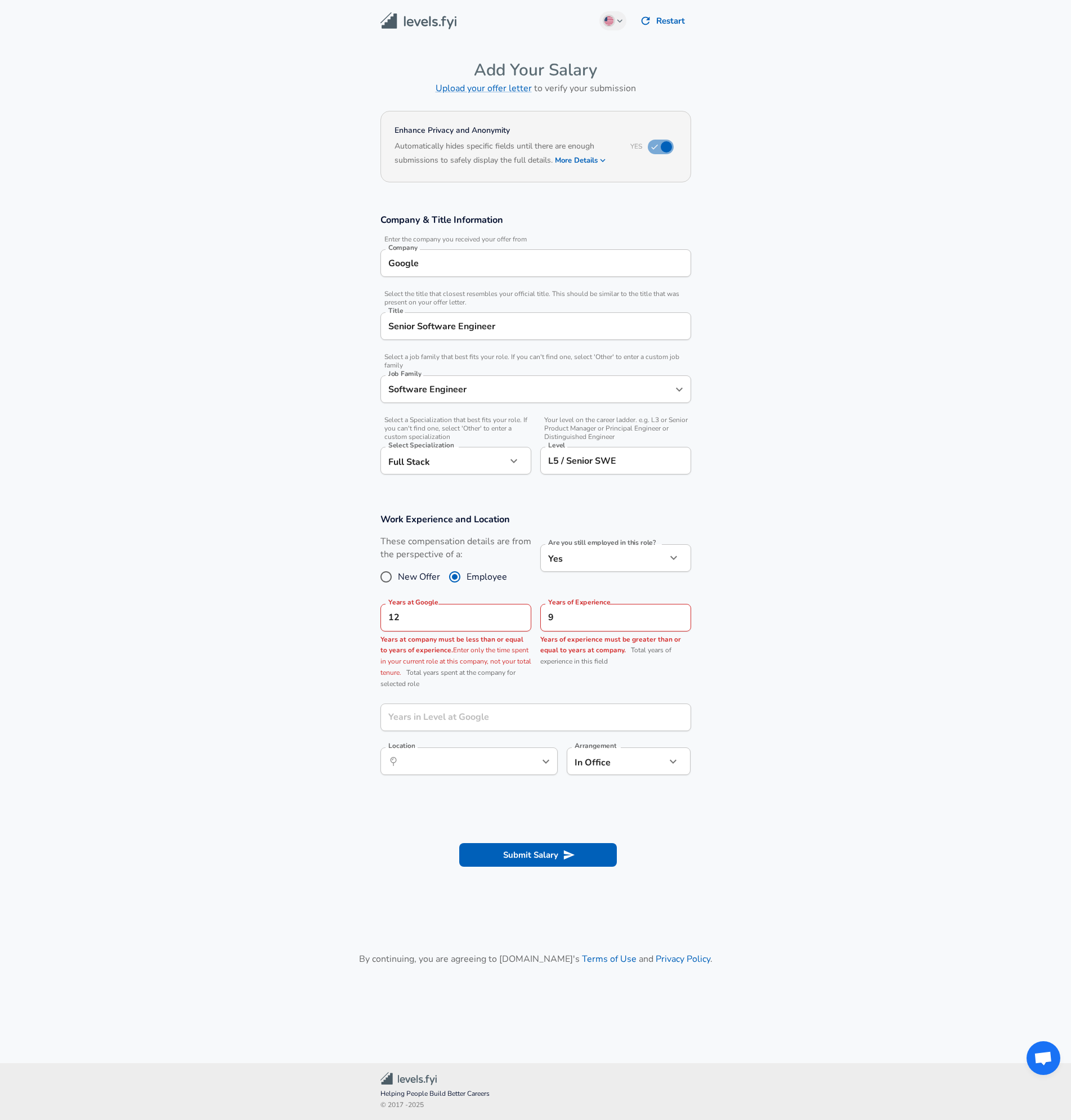
click at [800, 619] on section "Work Experience and Location These compensation details are from the perspectiv…" at bounding box center [536, 650] width 1071 height 301
drag, startPoint x: 642, startPoint y: 613, endPoint x: 549, endPoint y: 612, distance: 93.0
click at [549, 612] on input "9" at bounding box center [603, 618] width 126 height 27
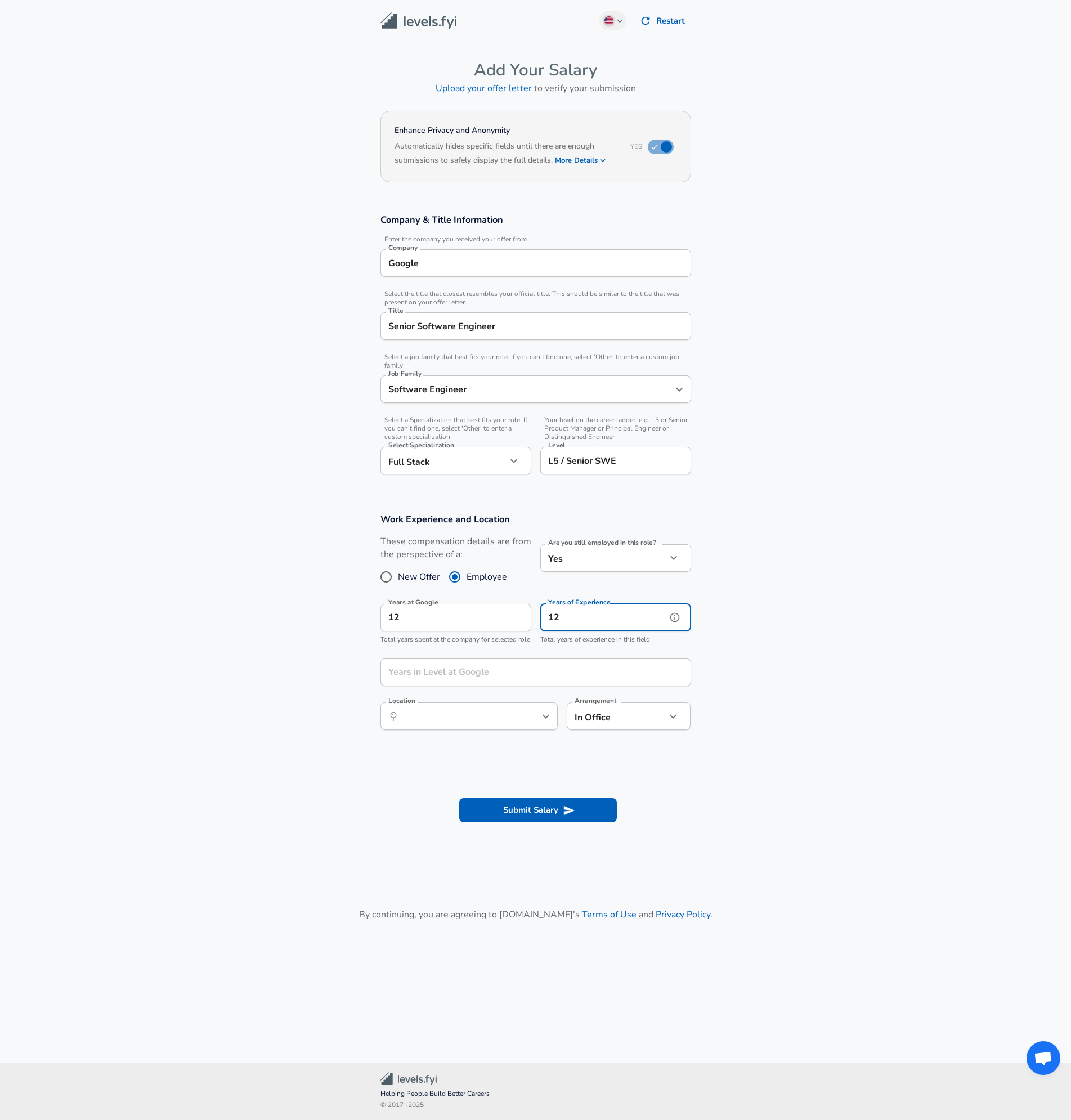
type input "12"
click at [779, 665] on section "Work Experience and Location These compensation details are from the perspectiv…" at bounding box center [536, 628] width 1071 height 256
click at [632, 686] on input "Years in Level at Google" at bounding box center [523, 672] width 286 height 27
type input "4"
click at [775, 692] on section "Work Experience and Location These compensation details are from the perspectiv…" at bounding box center [536, 628] width 1071 height 256
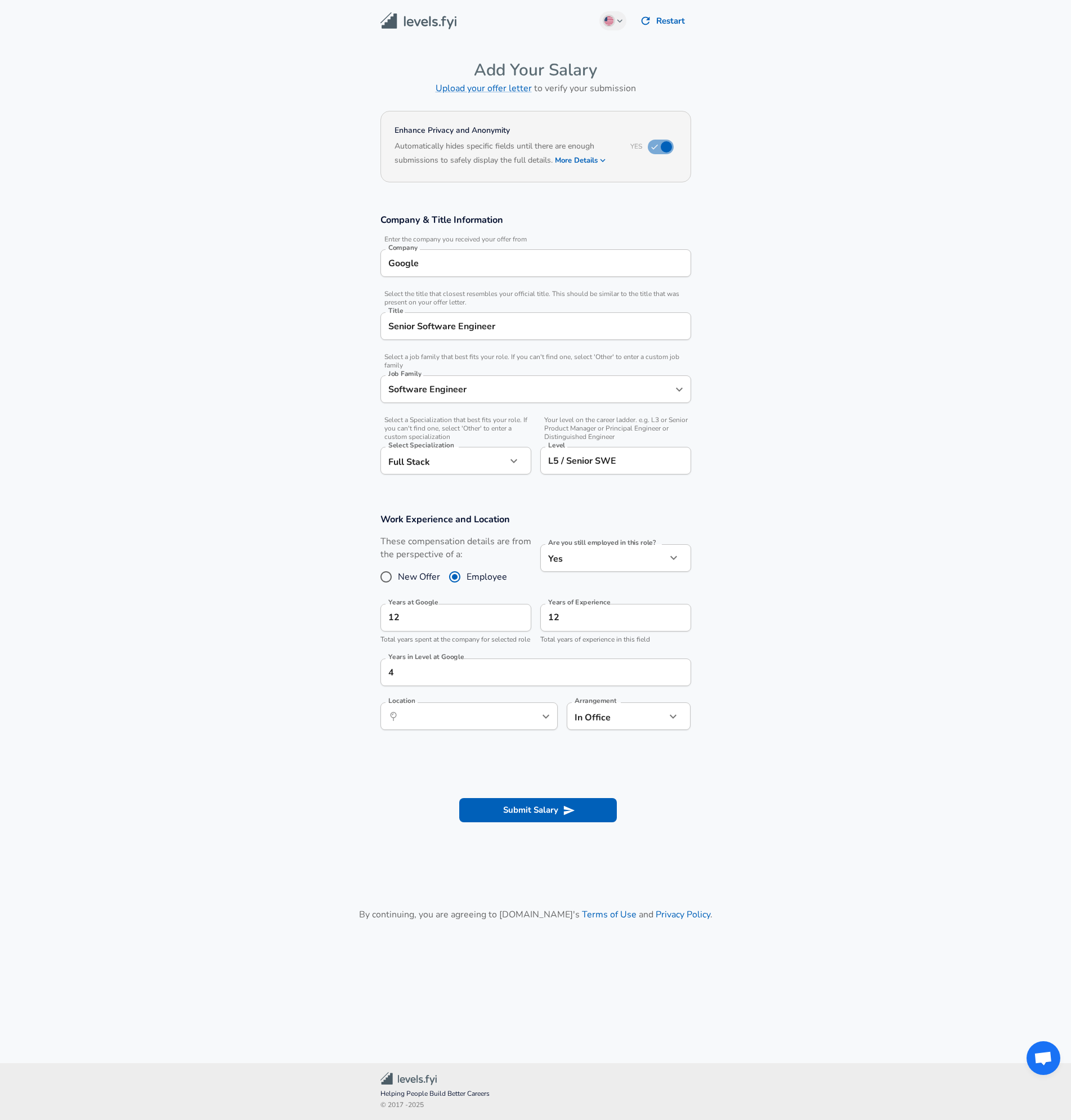
click at [710, 767] on section at bounding box center [536, 766] width 1071 height 22
click at [478, 725] on input "Location" at bounding box center [457, 716] width 116 height 17
type input "b"
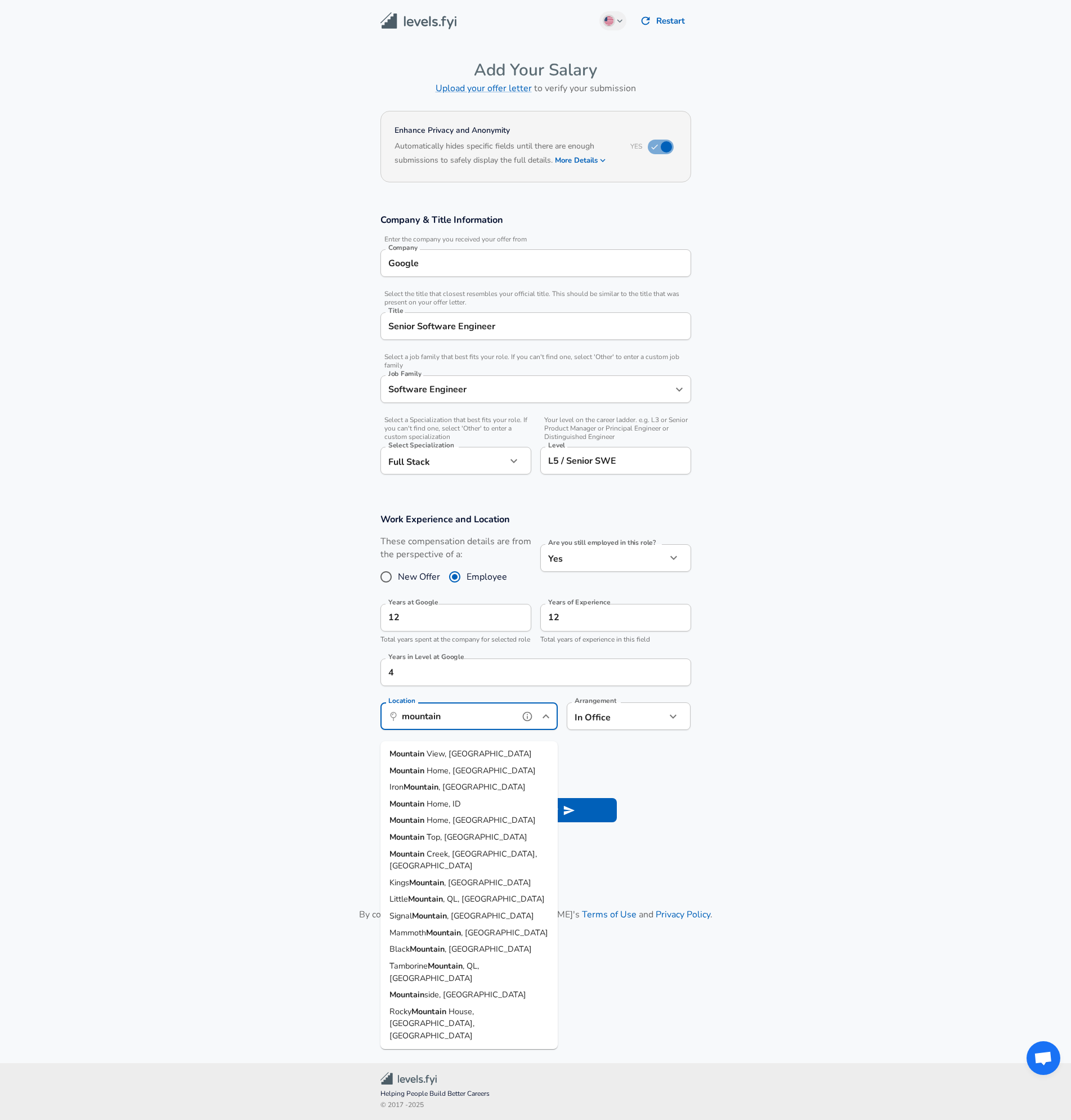
click at [455, 755] on span "View, [GEOGRAPHIC_DATA]" at bounding box center [479, 754] width 106 height 12
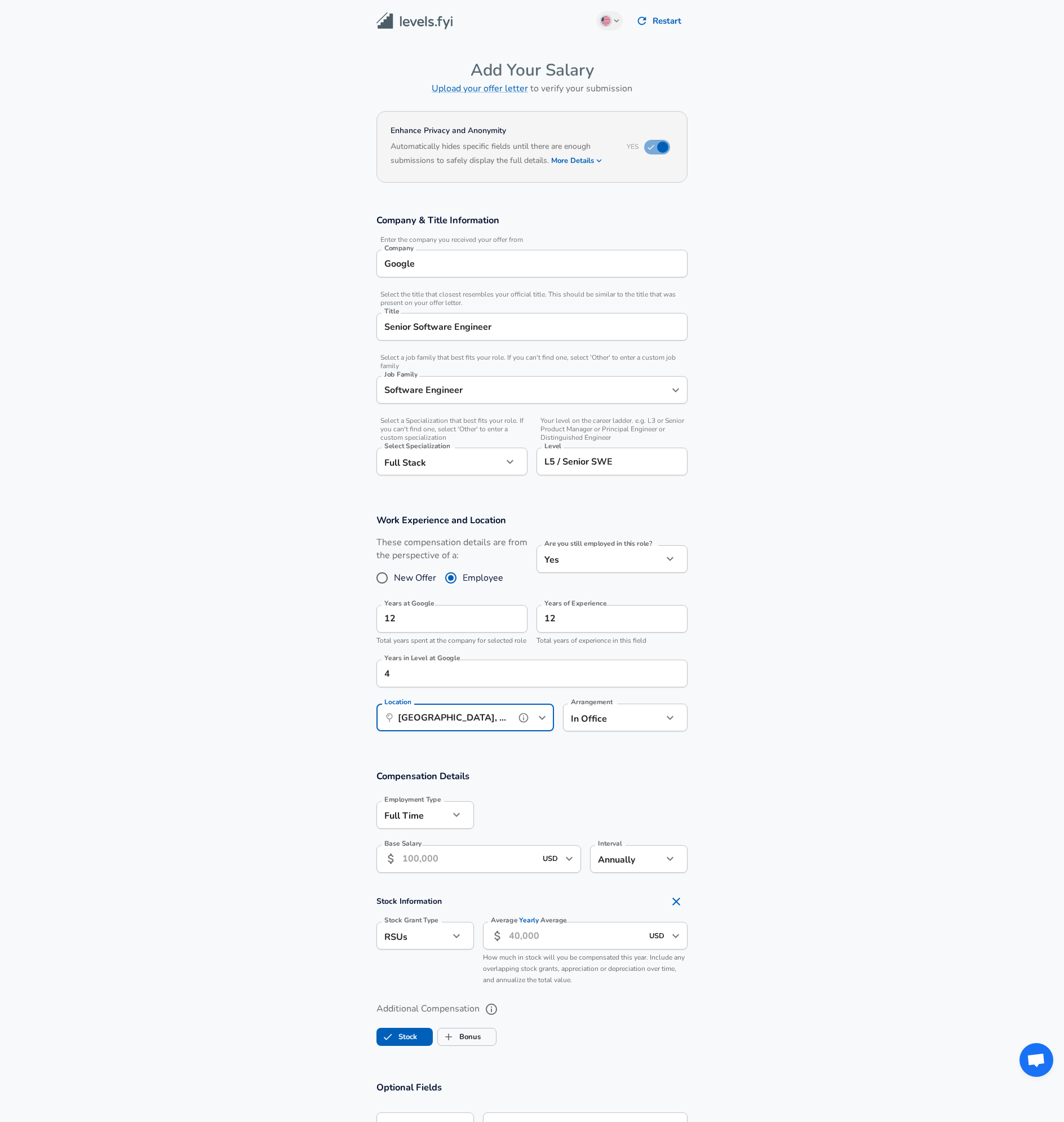
type input "[GEOGRAPHIC_DATA], [GEOGRAPHIC_DATA]"
click at [504, 870] on input "Base Salary" at bounding box center [469, 859] width 134 height 28
click at [560, 950] on input "Average Yearly Average" at bounding box center [575, 935] width 134 height 28
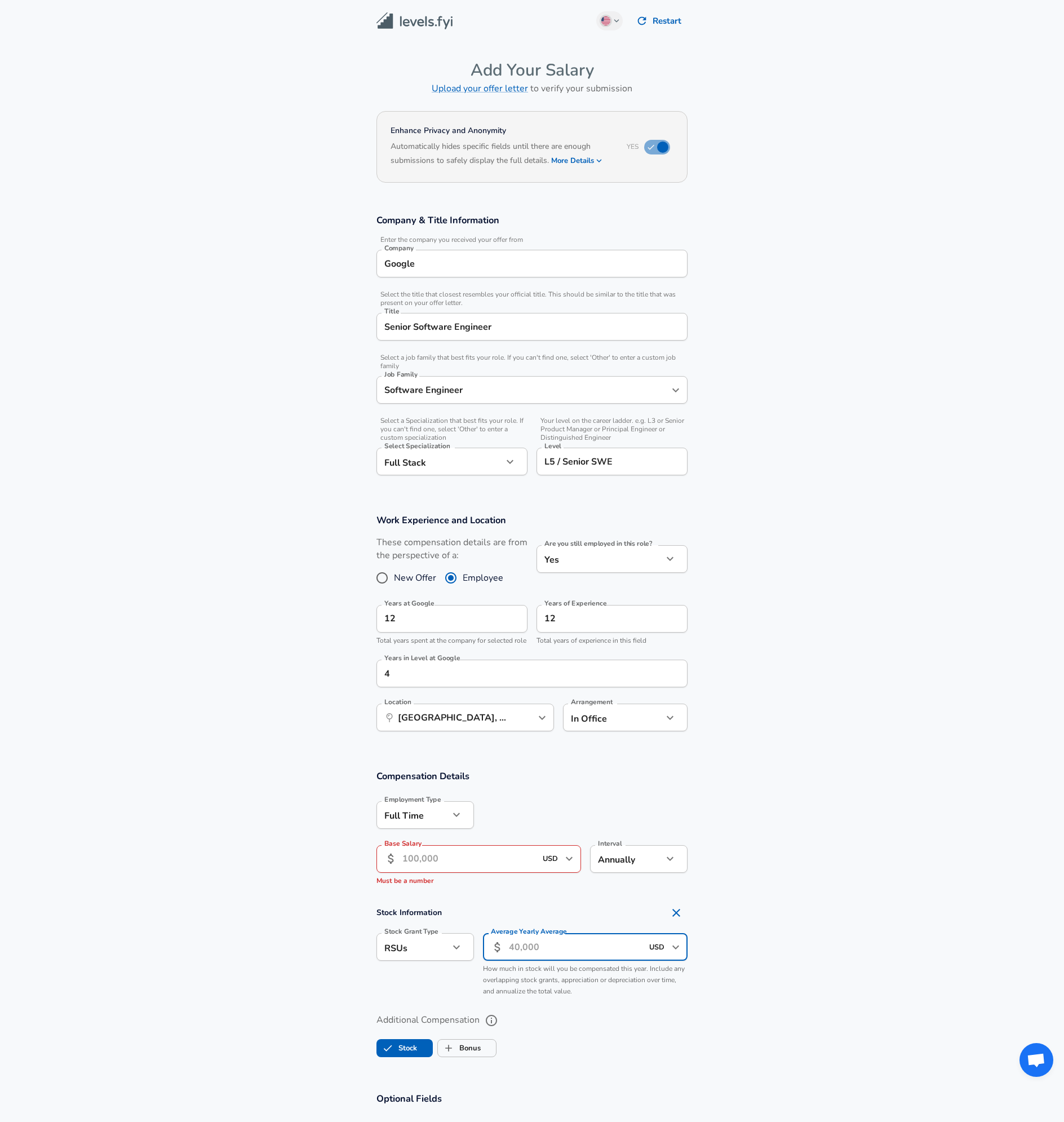
click at [811, 953] on section "Stock Information Stock Grant Type RSUs stock Stock Grant Type Average Yearly A…" at bounding box center [532, 951] width 1064 height 101
click at [439, 958] on body "English ([GEOGRAPHIC_DATA]) Change Restart Add Your Salary Upload your offer le…" at bounding box center [532, 561] width 1064 height 1122
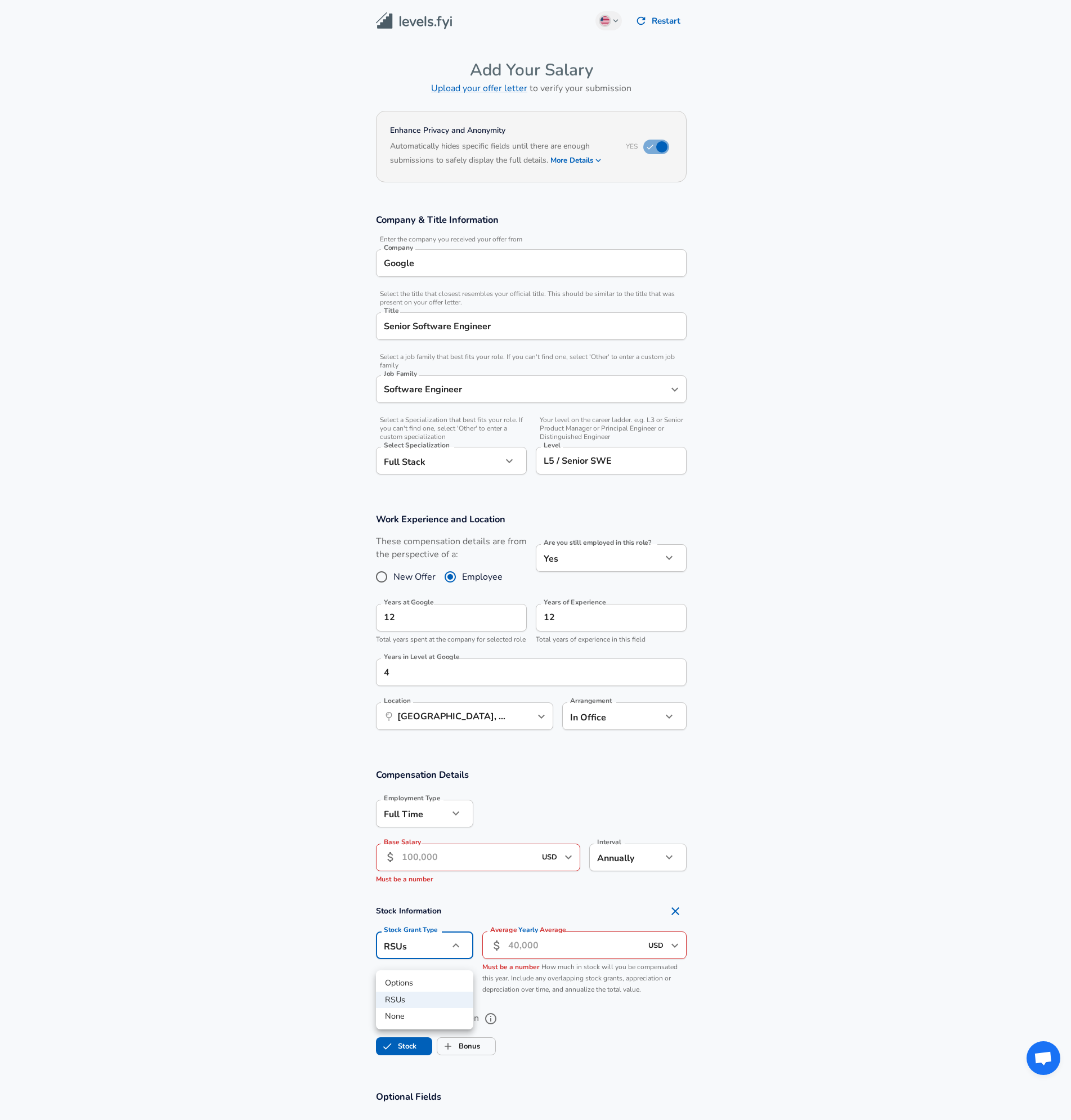
click at [468, 922] on div at bounding box center [536, 560] width 1071 height 1120
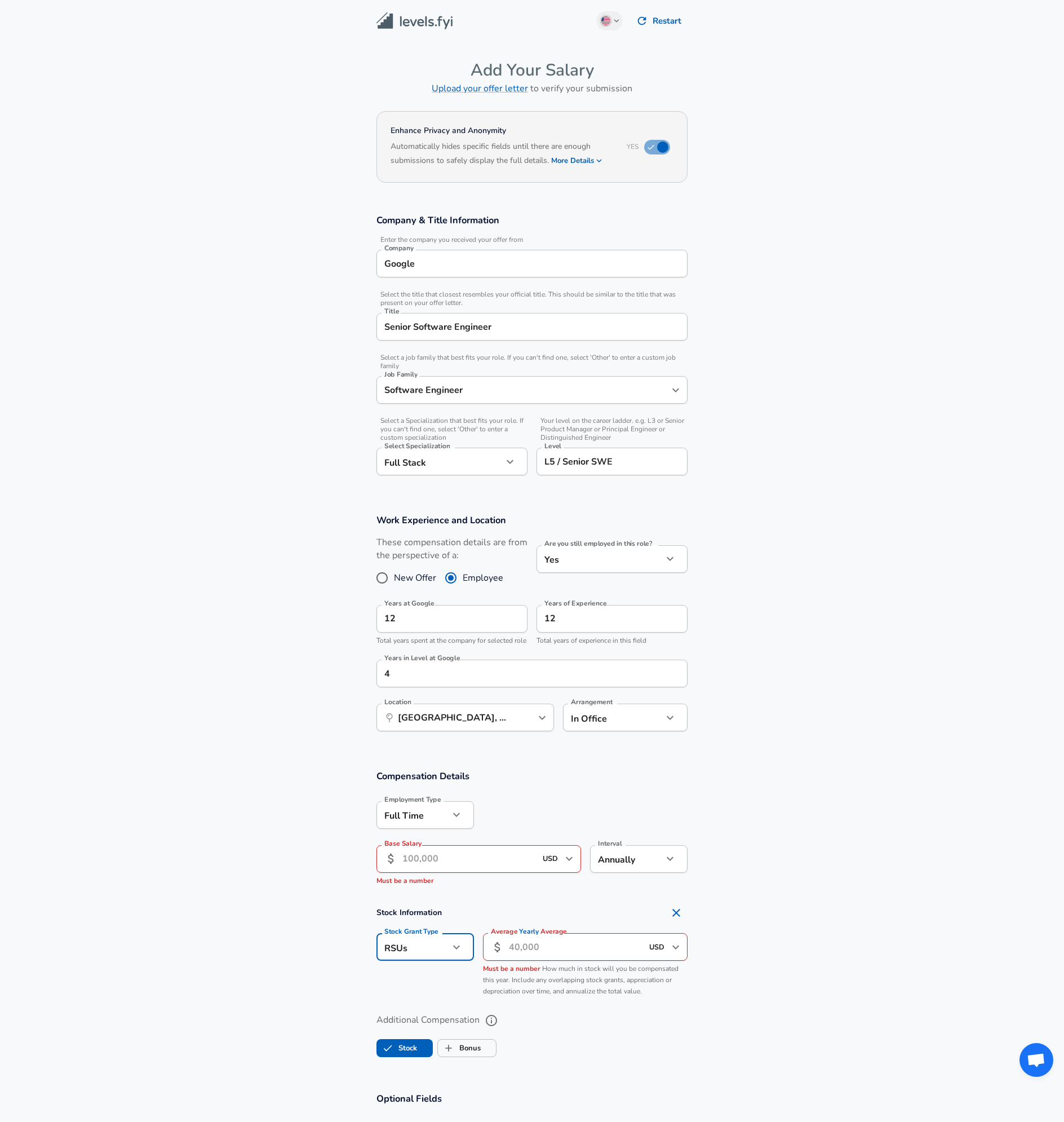
click at [510, 865] on input "Base Salary" at bounding box center [469, 859] width 134 height 28
click at [570, 948] on input "Average Yearly Average" at bounding box center [575, 947] width 134 height 28
click at [496, 873] on input "Base Salary" at bounding box center [469, 859] width 134 height 28
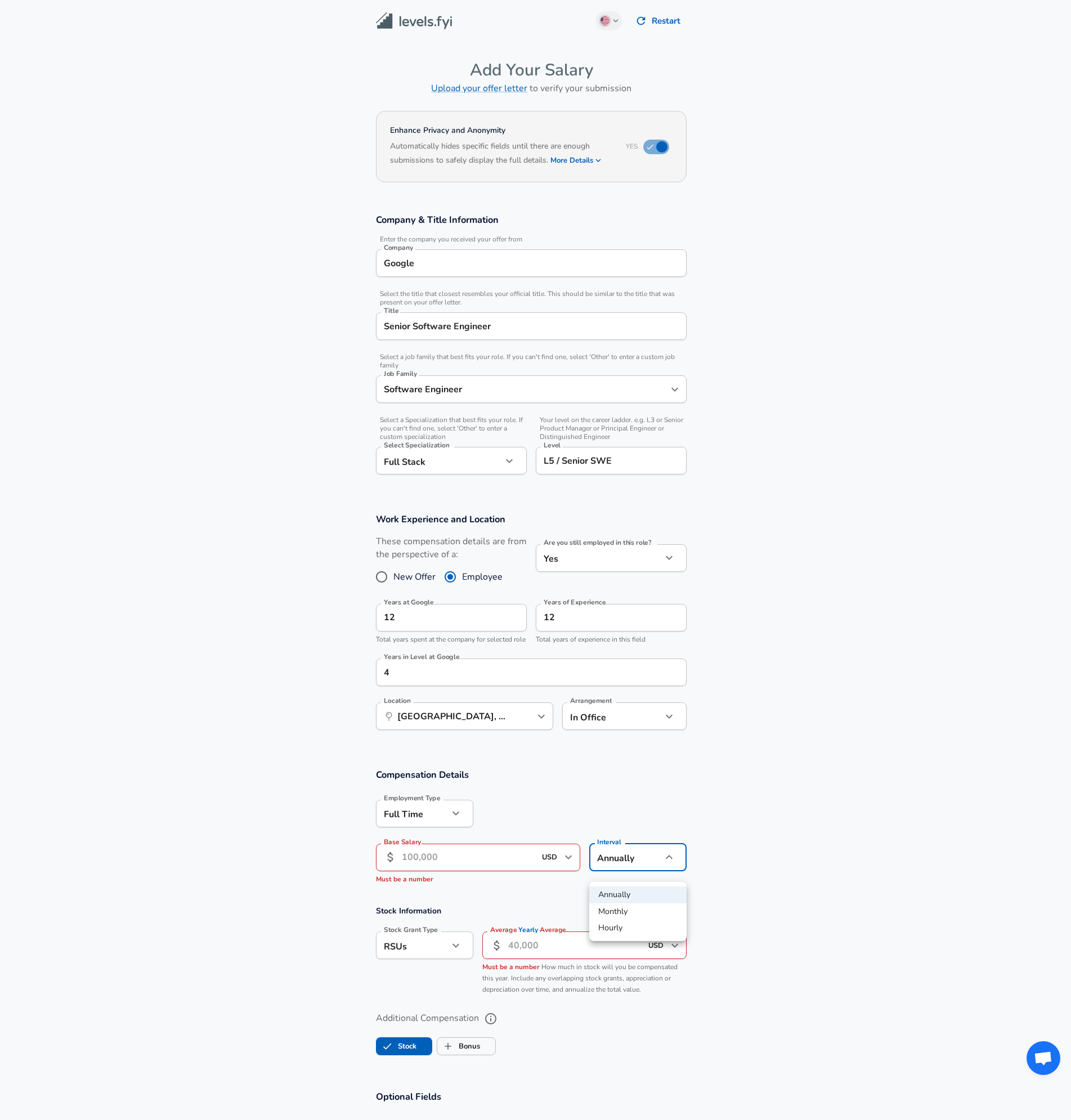
click at [607, 866] on body "English ([GEOGRAPHIC_DATA]) Change Restart Add Your Salary Upload your offer le…" at bounding box center [536, 560] width 1071 height 1120
click at [723, 892] on div at bounding box center [536, 560] width 1071 height 1120
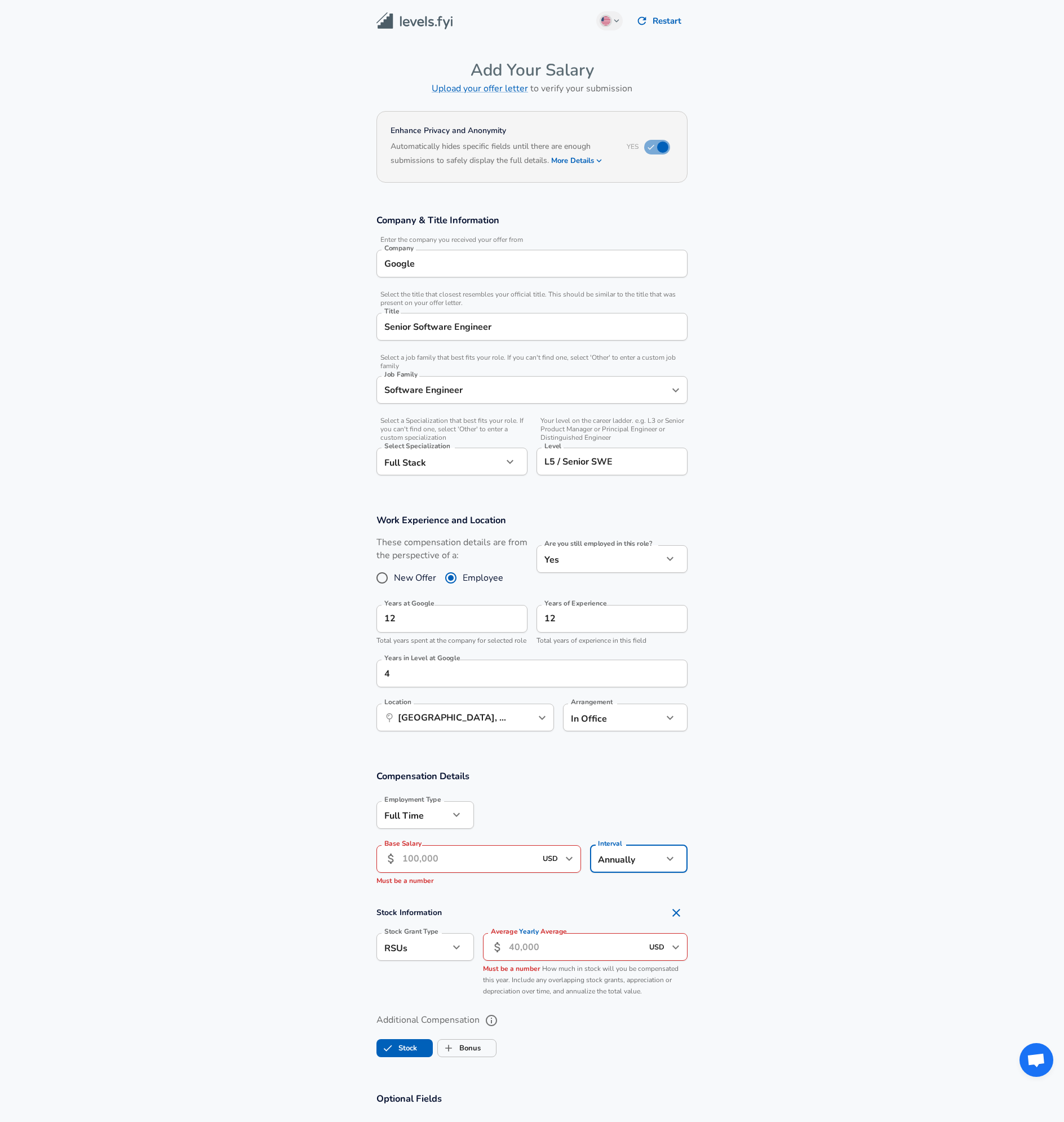
click at [529, 866] on input "Base Salary" at bounding box center [469, 859] width 134 height 28
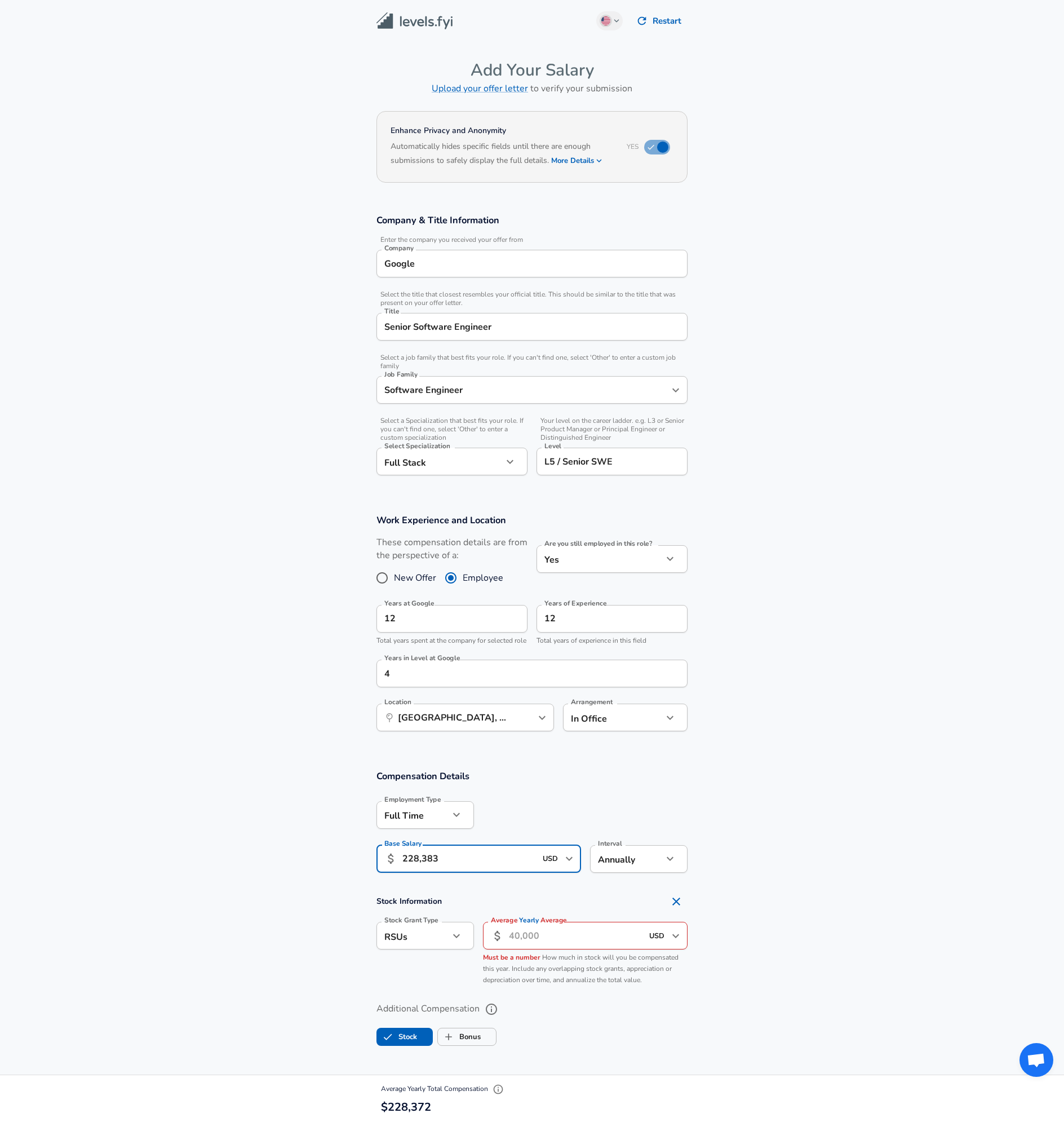
click at [747, 875] on section "Compensation Details Employment Type [DEMOGRAPHIC_DATA] full_time Employment Ty…" at bounding box center [532, 824] width 1064 height 111
click at [499, 873] on input "228,383" at bounding box center [469, 859] width 134 height 28
type input "228,000"
click at [727, 832] on section "Compensation Details Employment Type [DEMOGRAPHIC_DATA] full_time Employment Ty…" at bounding box center [532, 824] width 1064 height 111
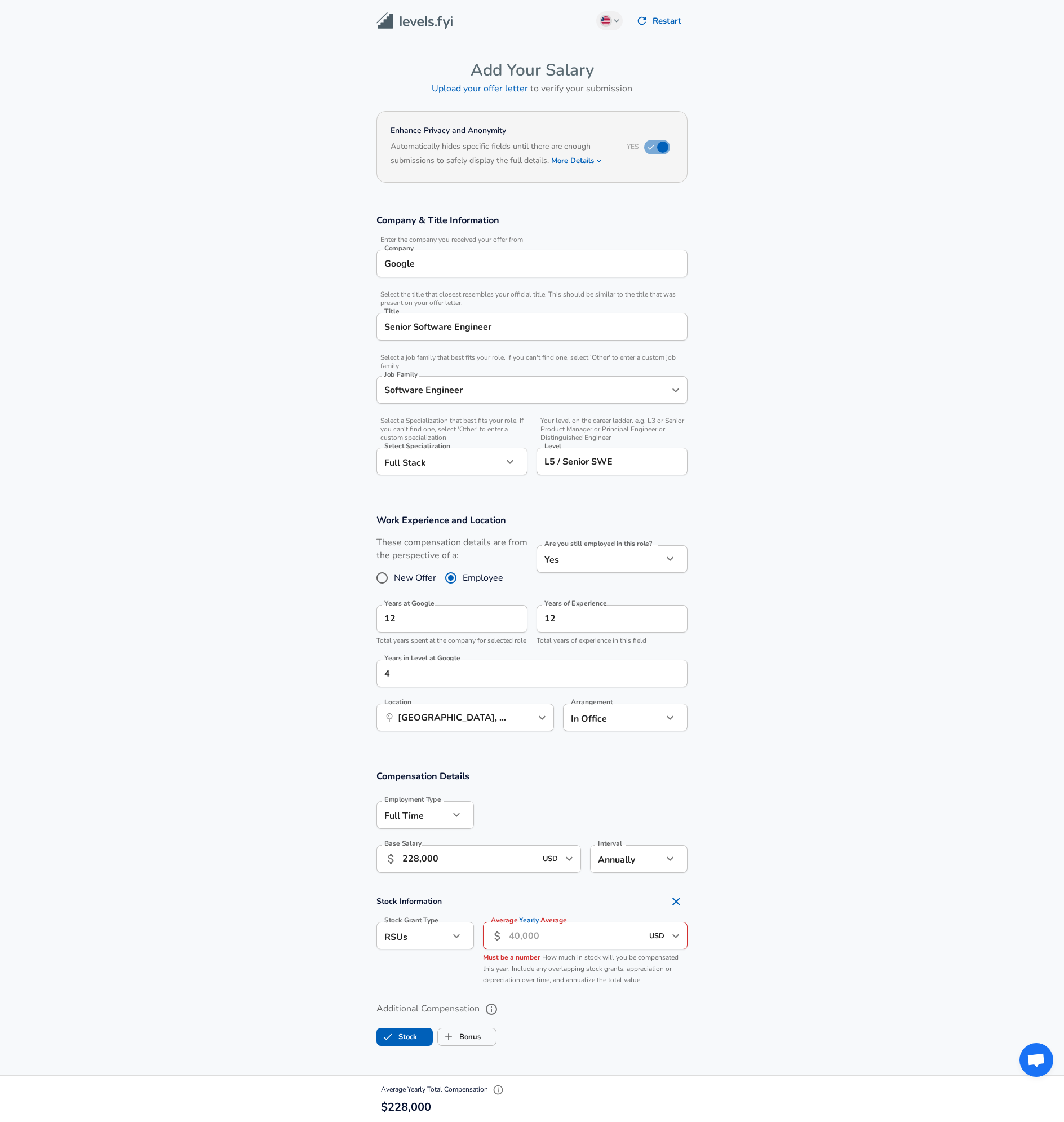
click at [595, 948] on input "Average Yearly Average" at bounding box center [575, 935] width 134 height 28
type input "212,000"
drag, startPoint x: 764, startPoint y: 962, endPoint x: 761, endPoint y: 970, distance: 8.5
click at [764, 963] on section "Stock Information Stock Grant Type RSUs stock Stock Grant Type Average Yearly A…" at bounding box center [532, 940] width 1064 height 101
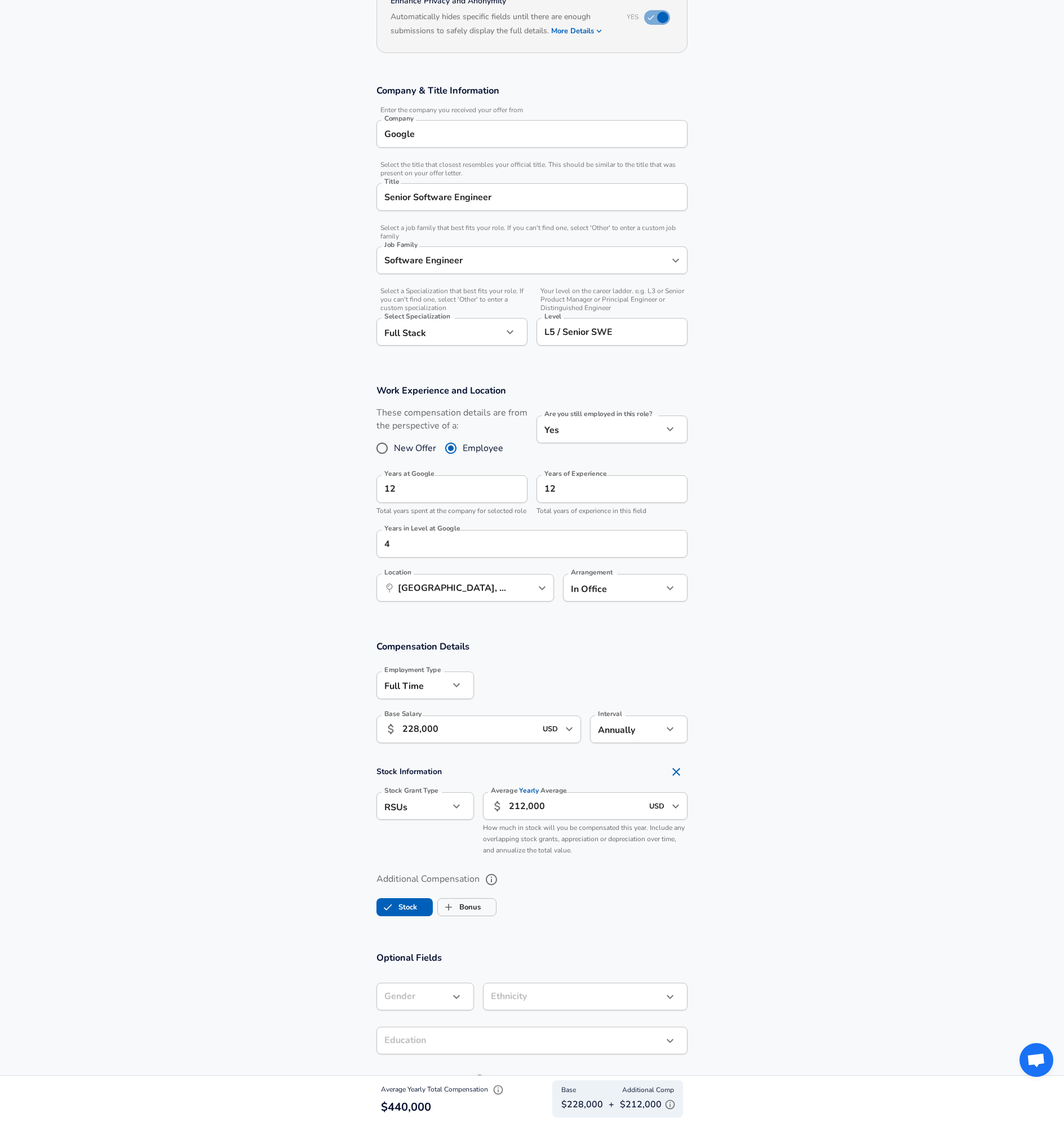
scroll to position [56, 0]
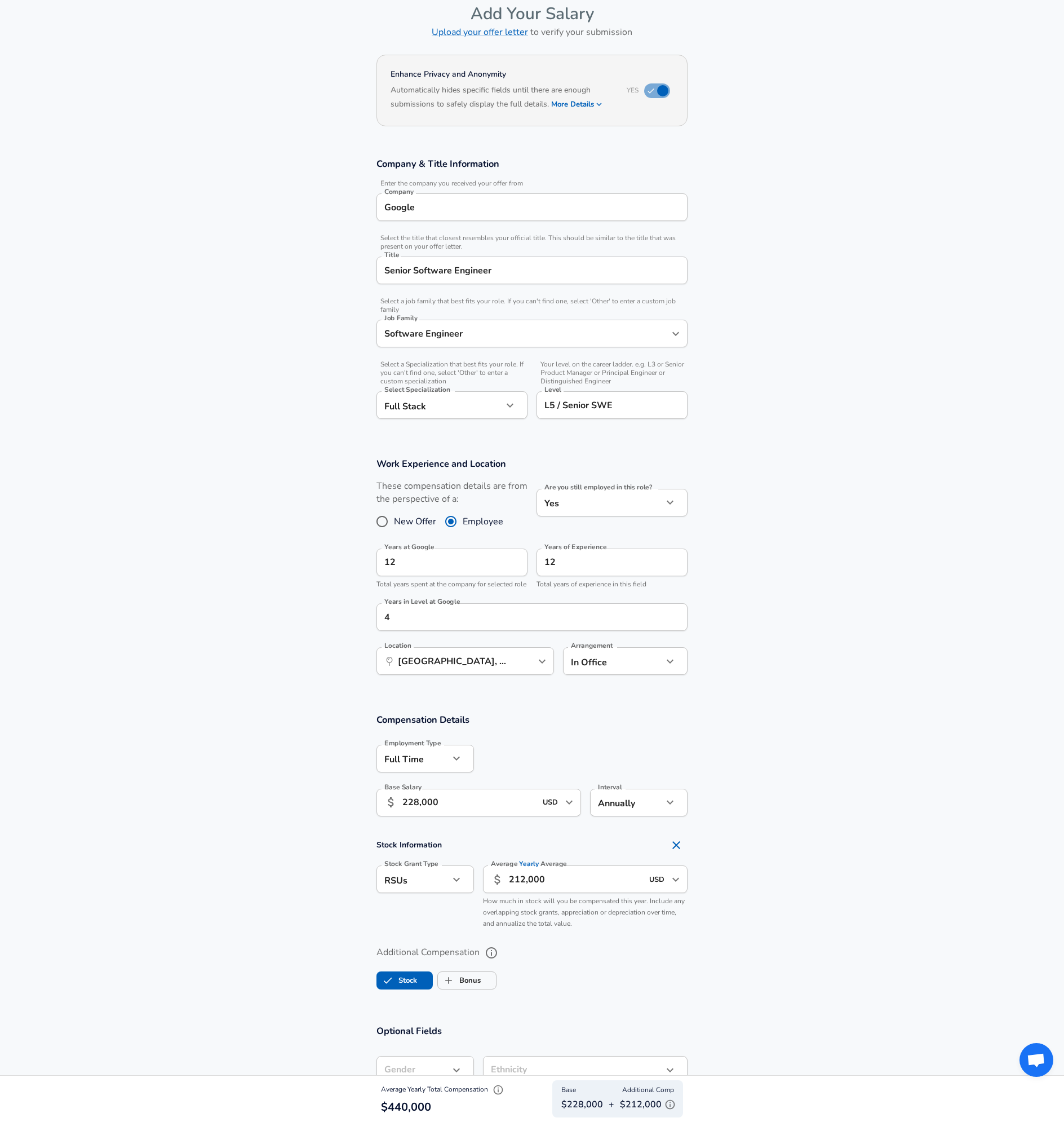
click at [471, 817] on input "228,000" at bounding box center [469, 803] width 134 height 28
click at [502, 774] on div at bounding box center [580, 757] width 214 height 44
click at [486, 989] on span "Bonus" at bounding box center [467, 981] width 58 height 22
checkbox input "true"
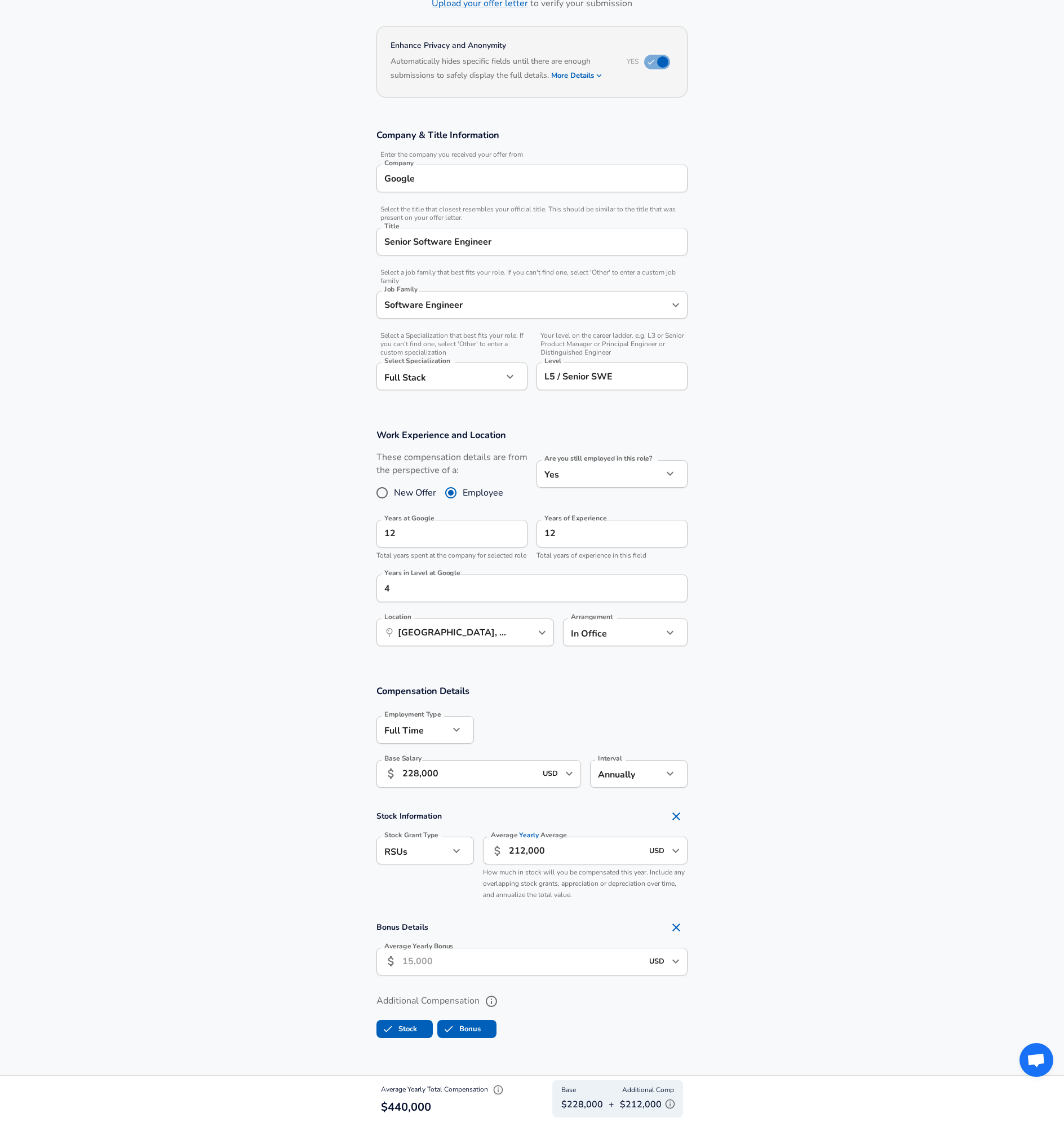
scroll to position [169, 0]
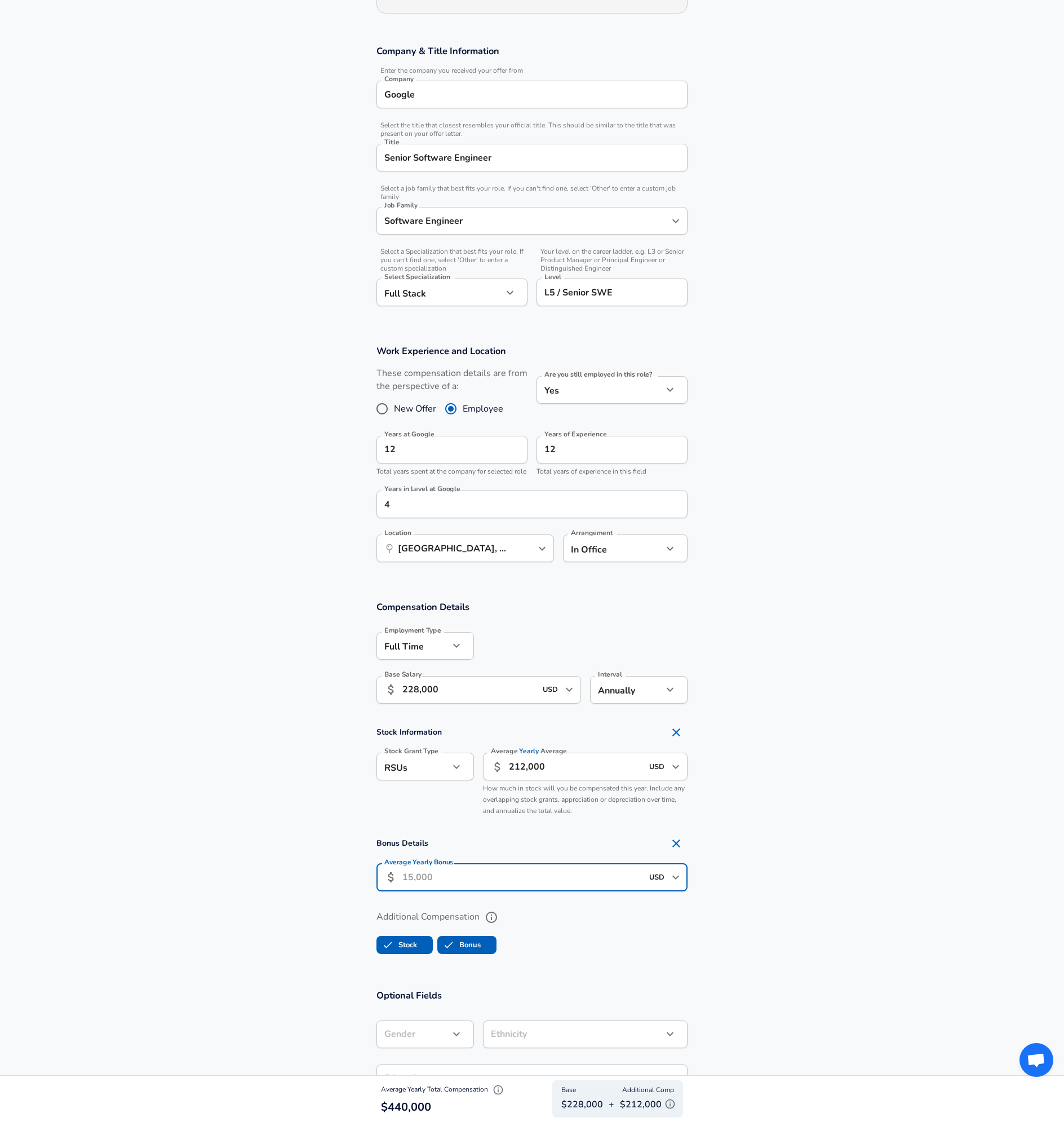
click at [504, 890] on input "Average Yearly Bonus" at bounding box center [523, 877] width 240 height 28
type input "42,000"
click at [740, 877] on section "Bonus Details Average Yearly Bonus ​ 42,000 USD ​ Average Yearly Bonus" at bounding box center [532, 866] width 1064 height 67
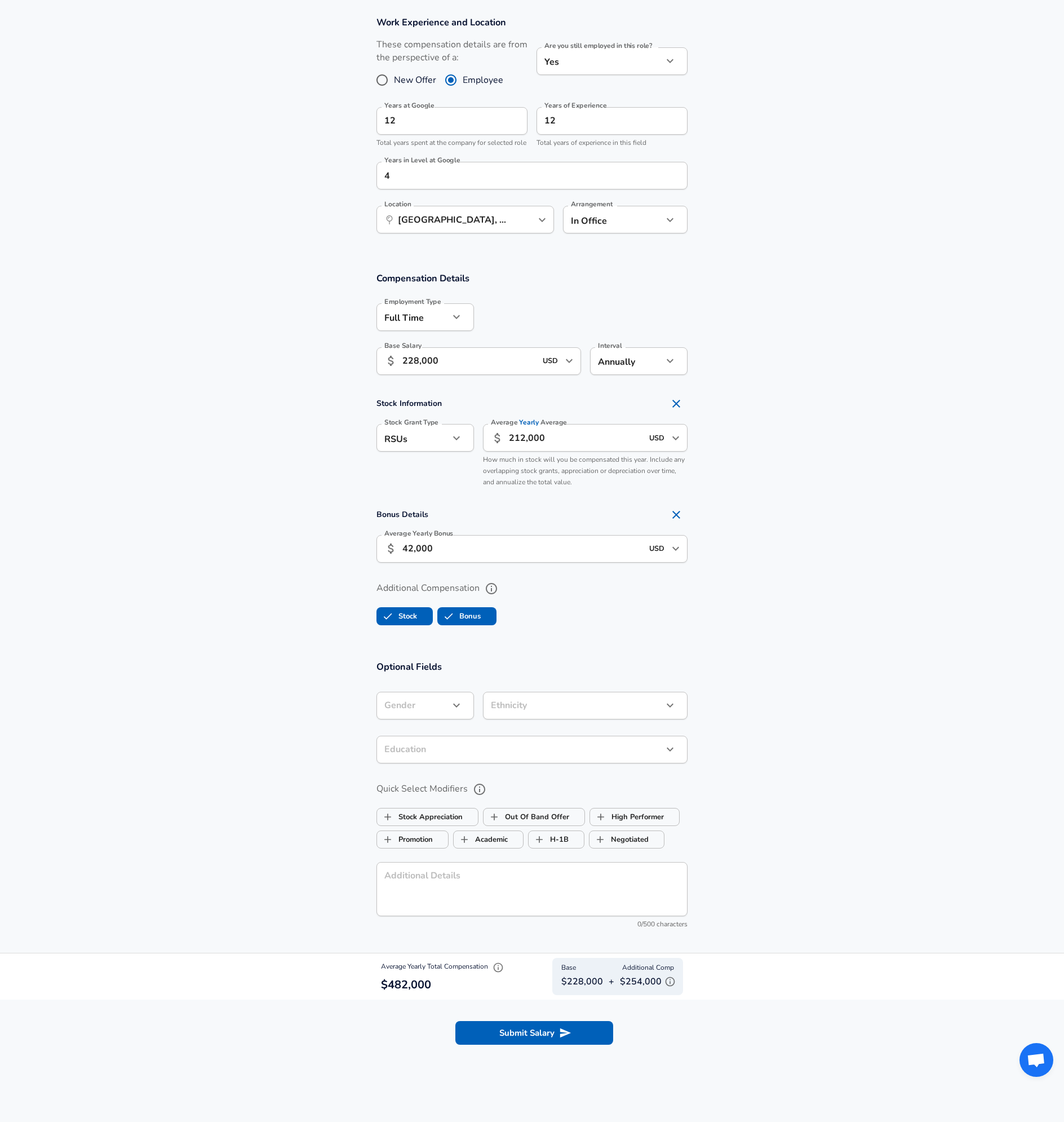
scroll to position [507, 0]
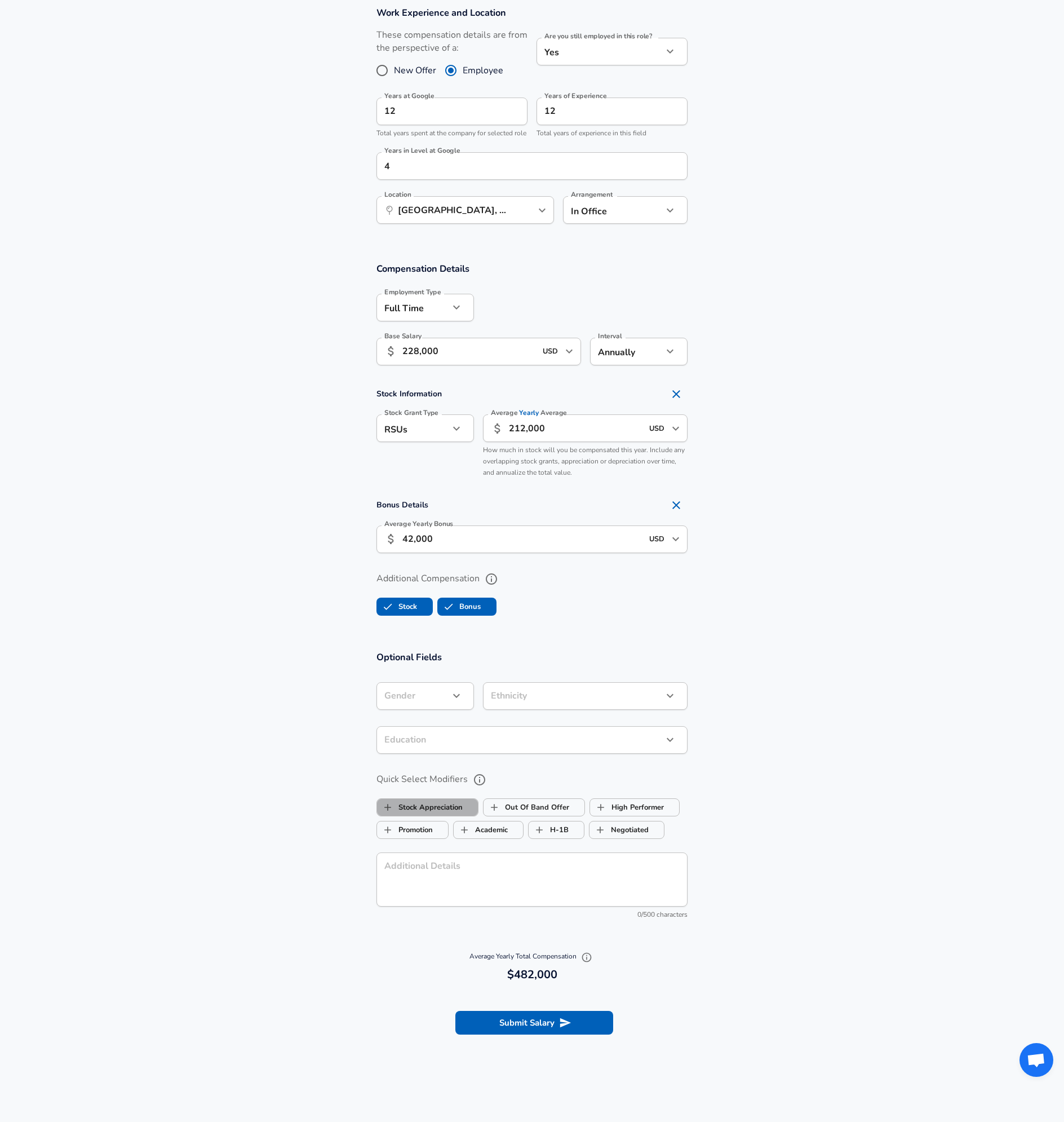
click at [449, 818] on label "Stock Appreciation" at bounding box center [420, 807] width 85 height 22
checkbox input "true"
click at [548, 897] on textarea "Additional Details" at bounding box center [532, 879] width 295 height 35
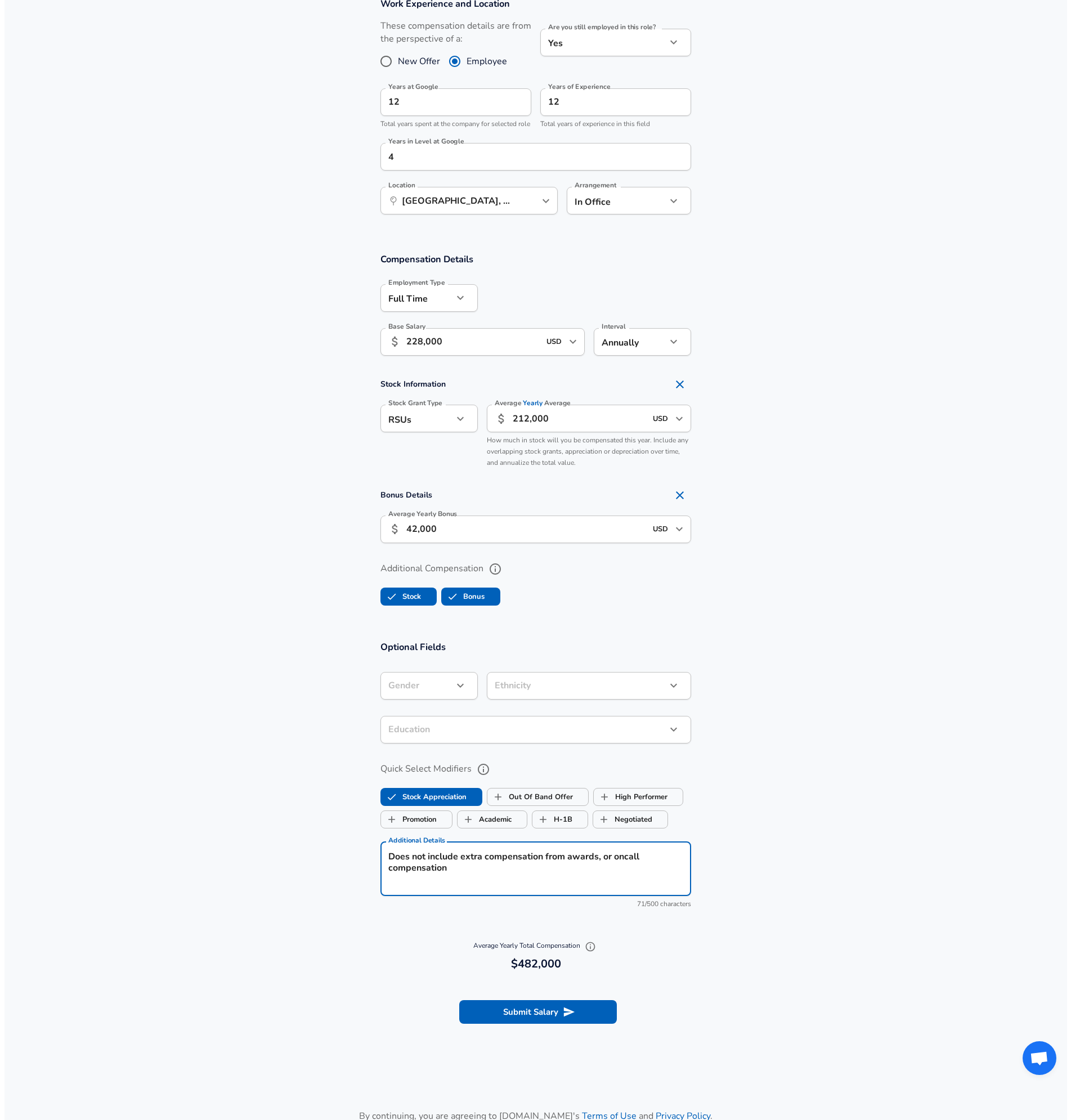
scroll to position [563, 0]
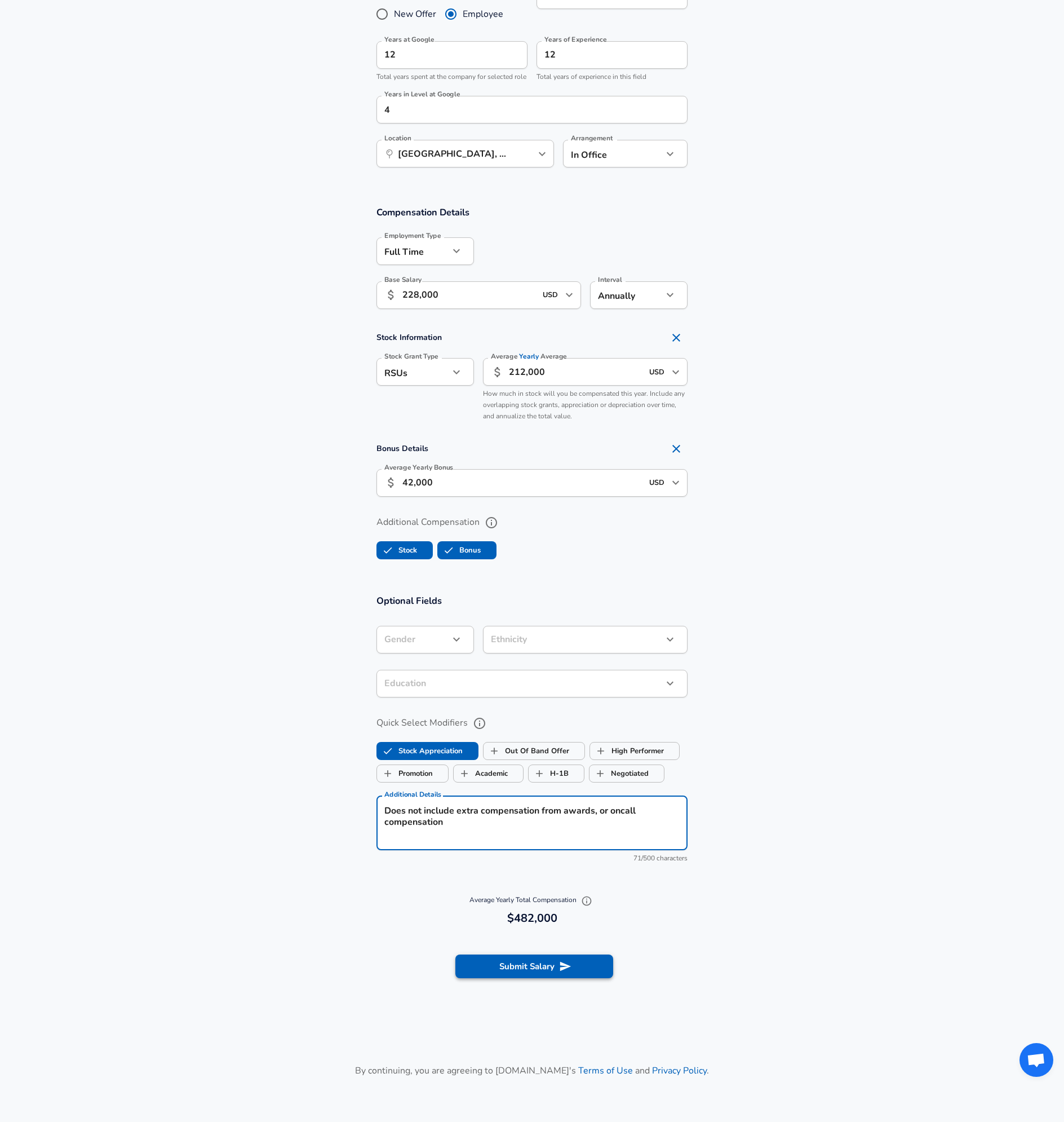
type textarea "Does not include extra compensation from awards, or oncall compensation"
click at [577, 974] on button "Submit Salary" at bounding box center [534, 966] width 158 height 24
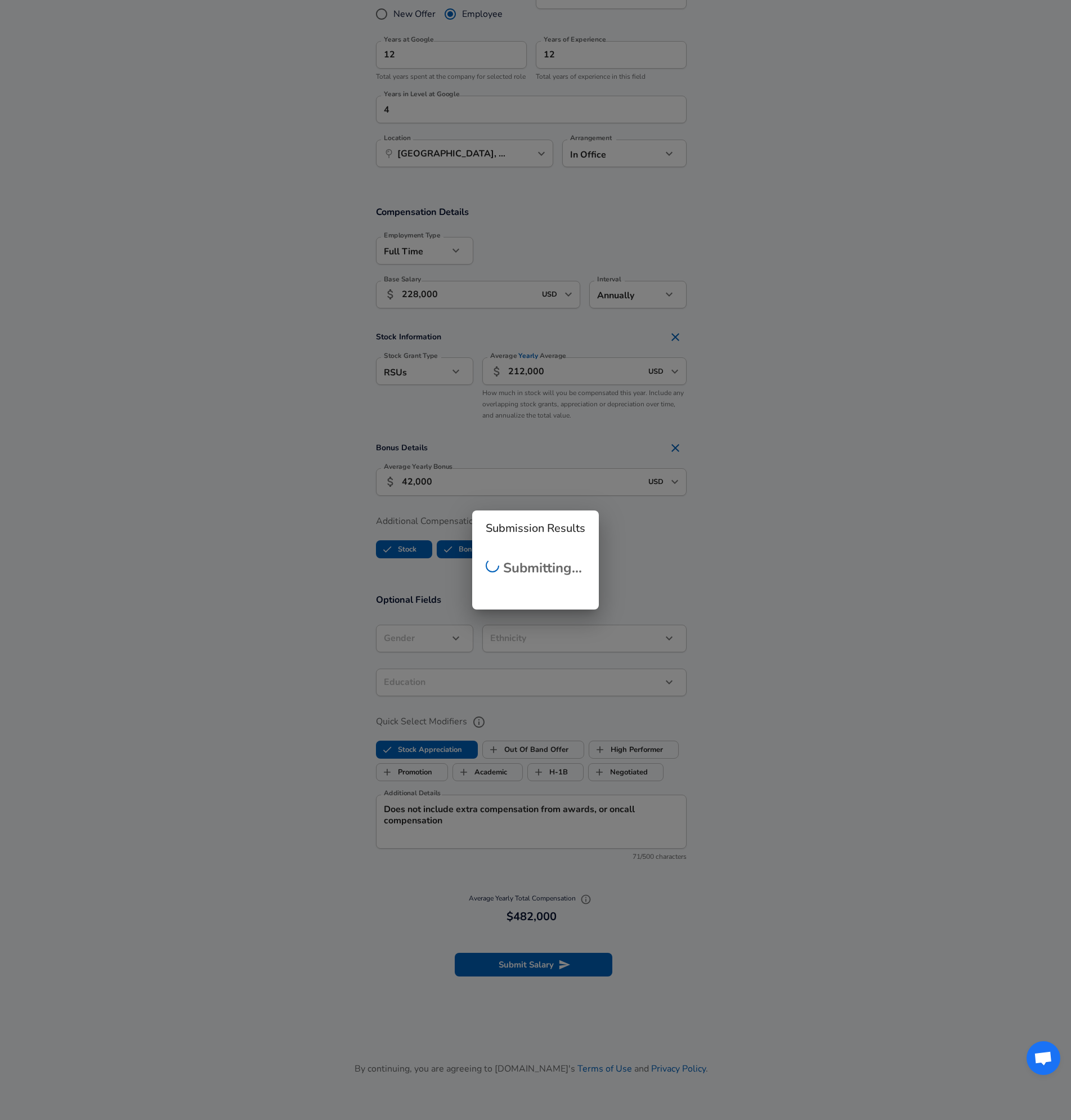
checkbox input "false"
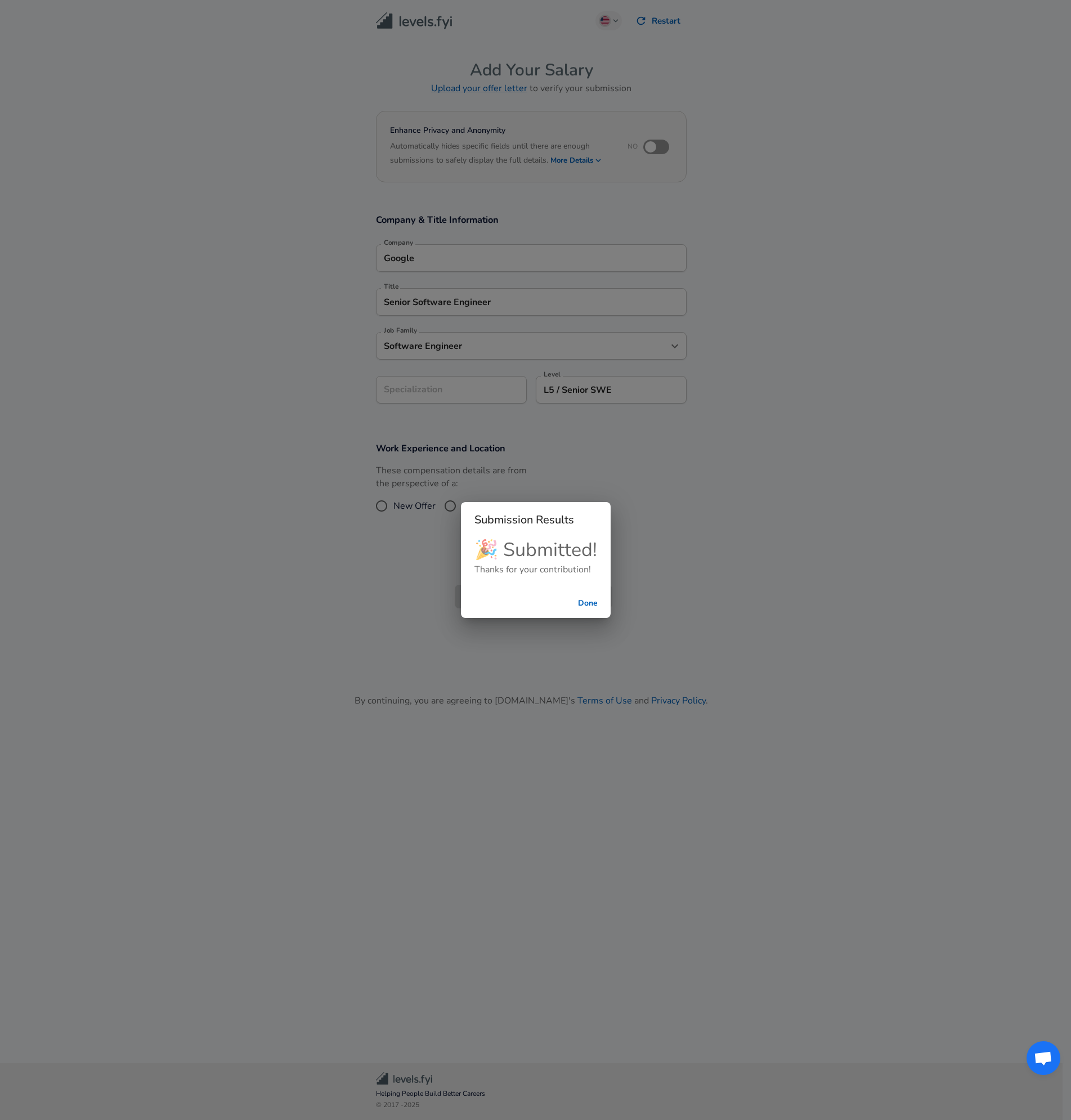
scroll to position [0, 0]
